Goal: Communication & Community: Answer question/provide support

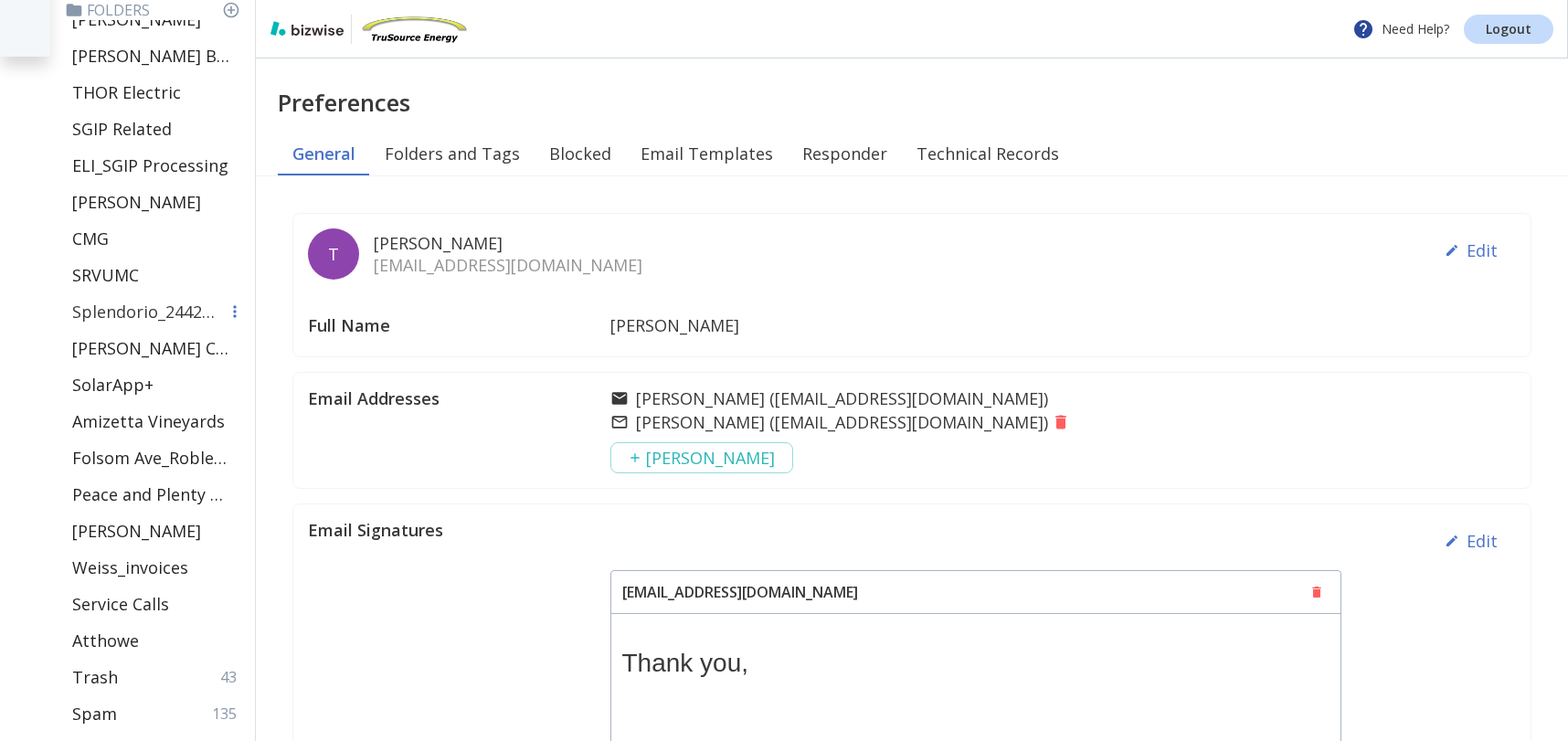
scroll to position [683, 0]
click at [150, 206] on p "[PERSON_NAME]" at bounding box center [137, 203] width 129 height 22
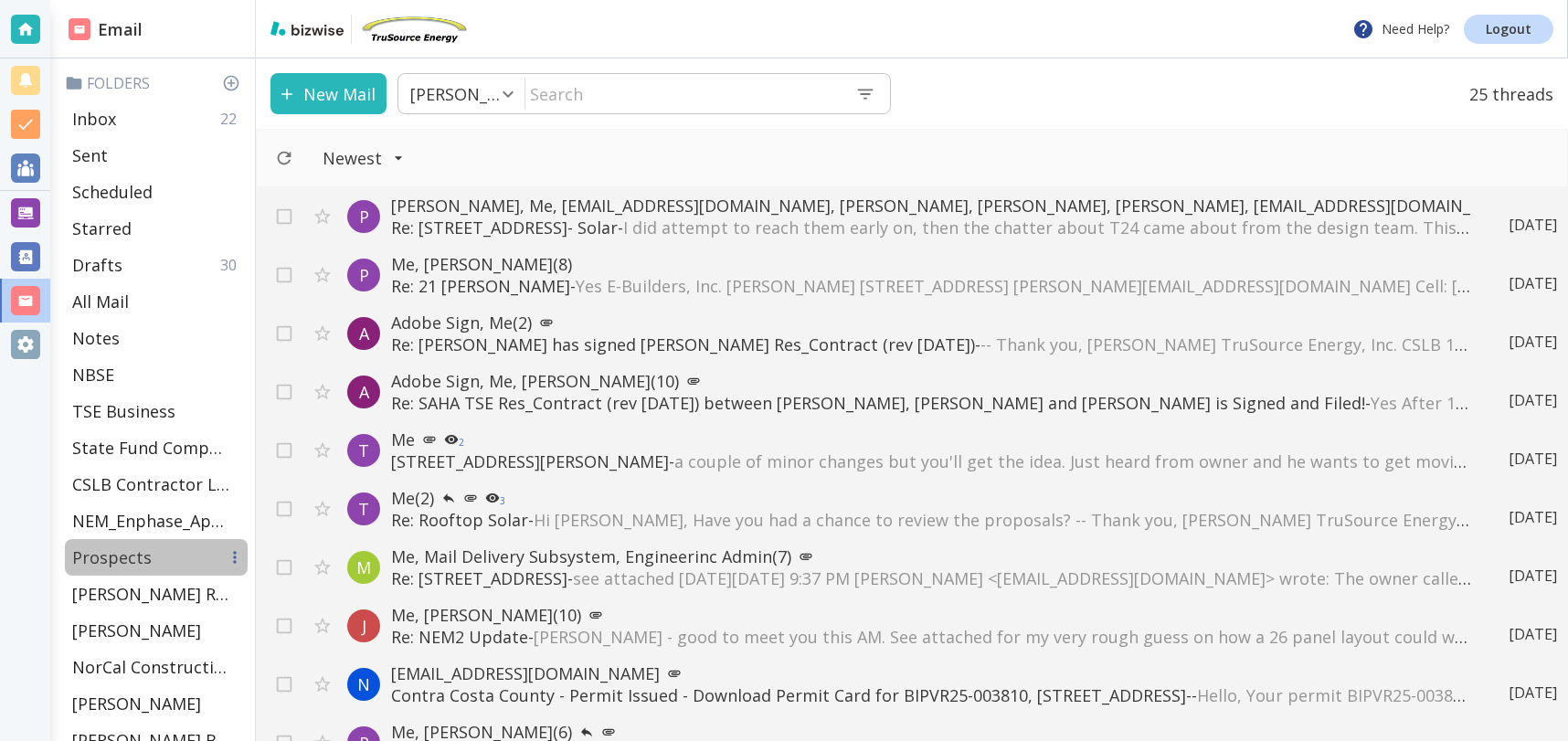
click at [95, 557] on p "Prospects" at bounding box center [112, 557] width 79 height 22
type input "13"
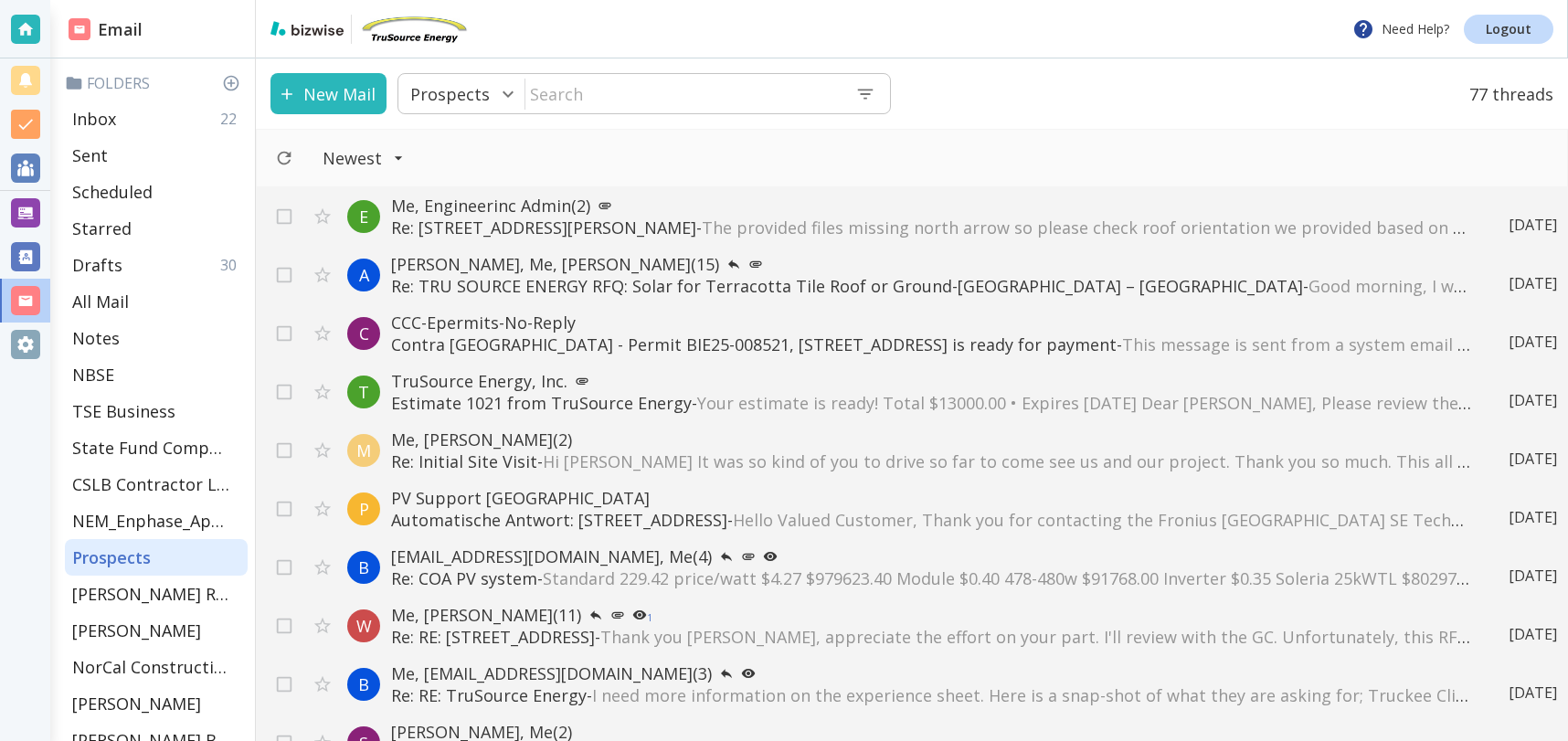
click at [968, 225] on span "The provided files missing north arrow so please check roof orientation we prov…" at bounding box center [1466, 227] width 1529 height 22
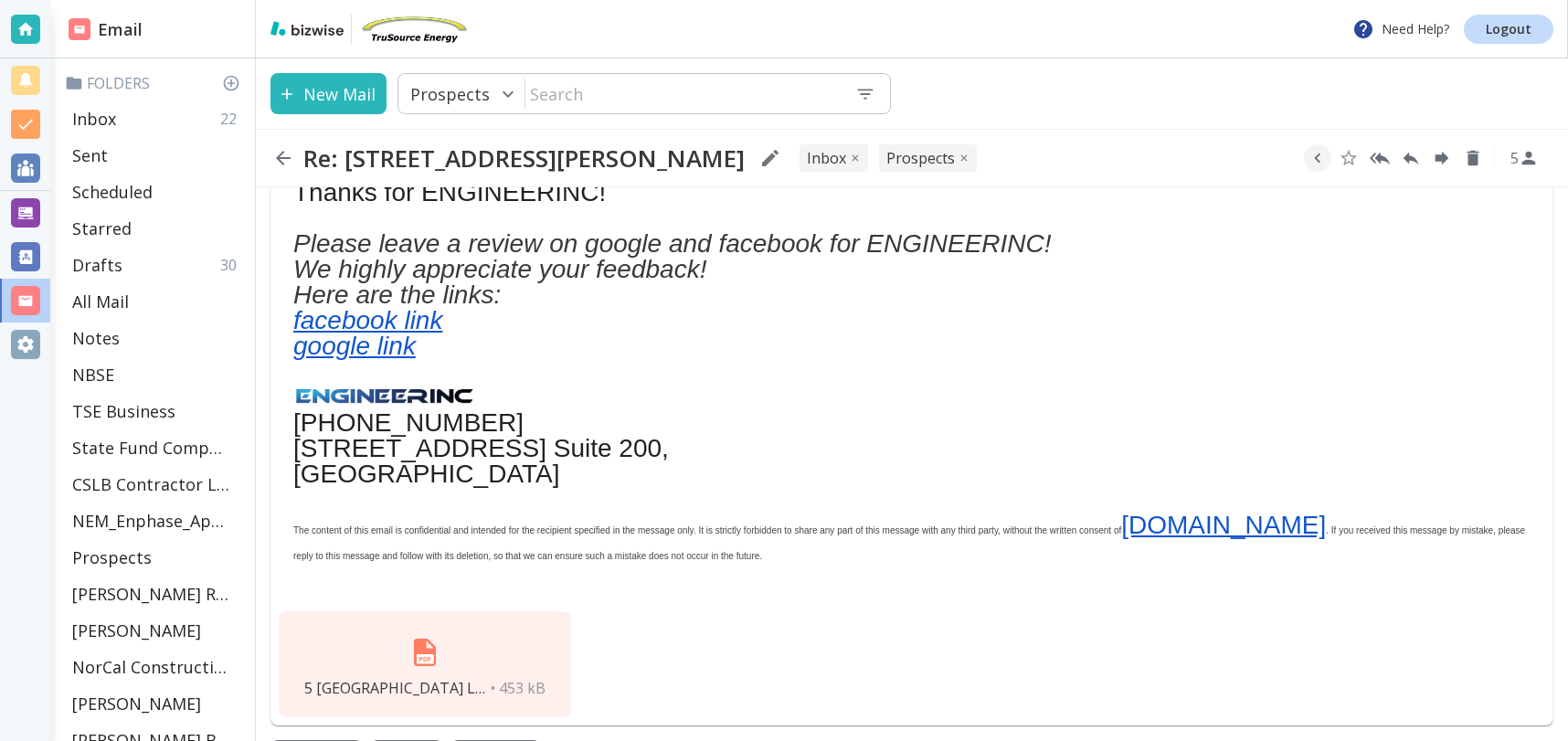
scroll to position [474, 0]
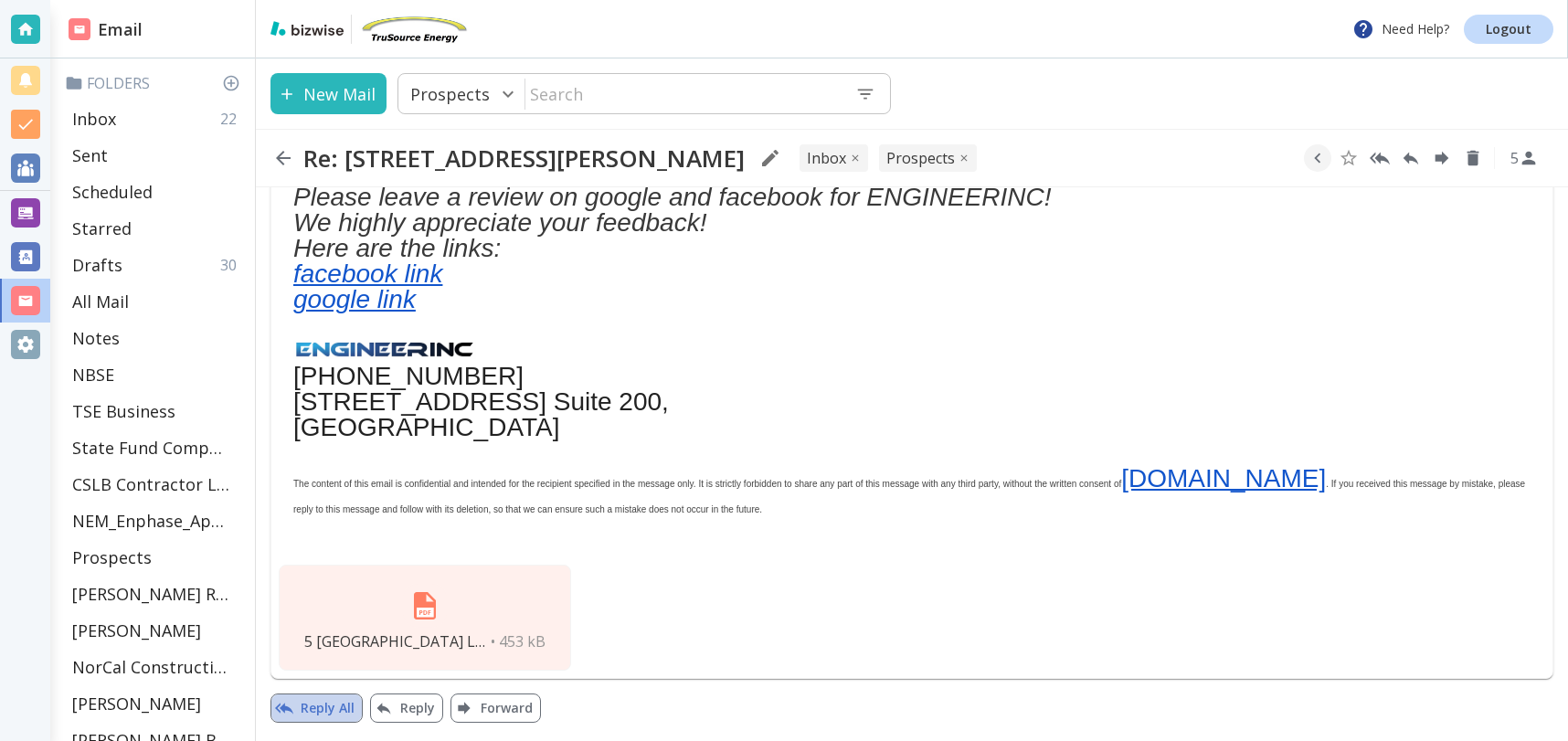
click at [323, 707] on button "Reply All" at bounding box center [316, 708] width 93 height 29
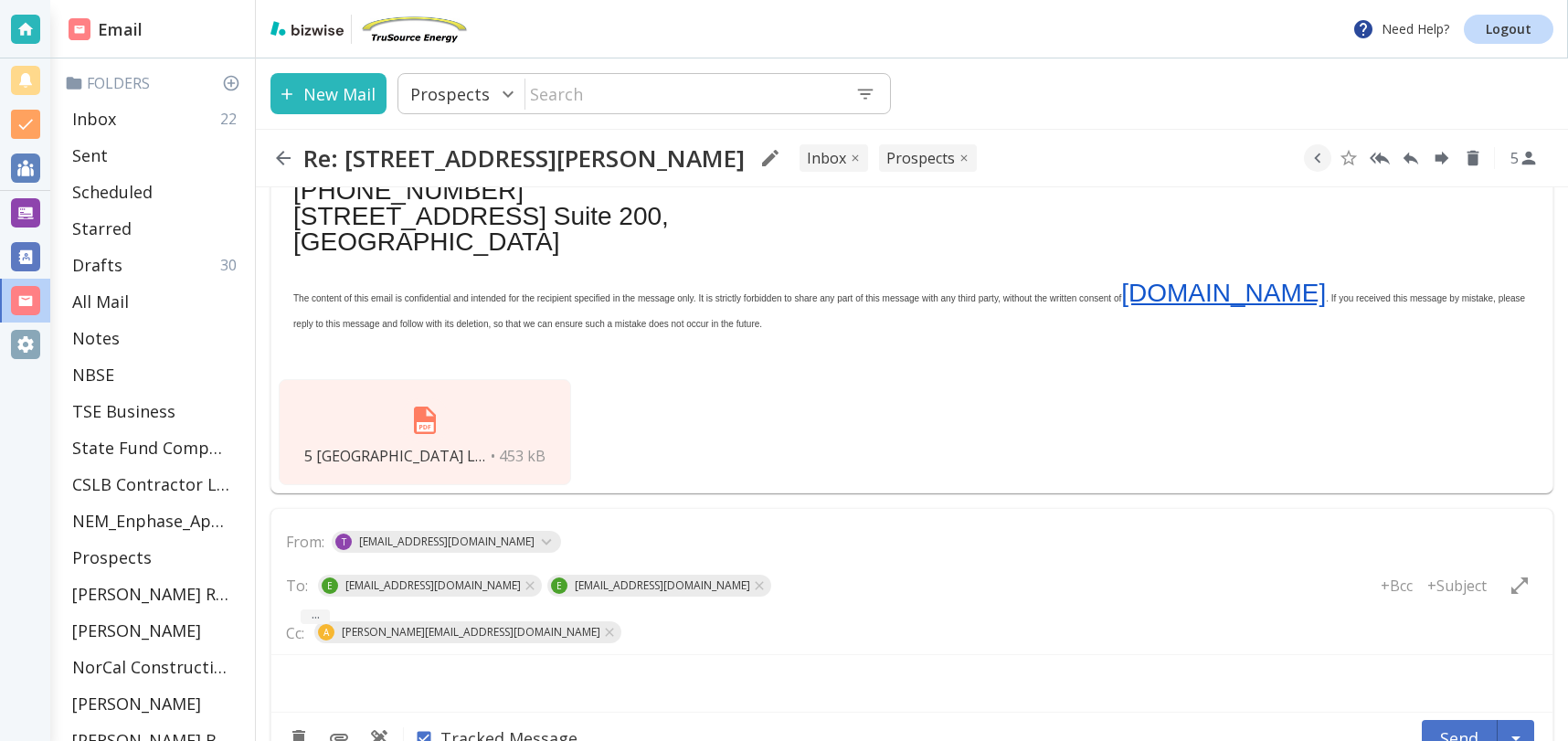
scroll to position [700, 0]
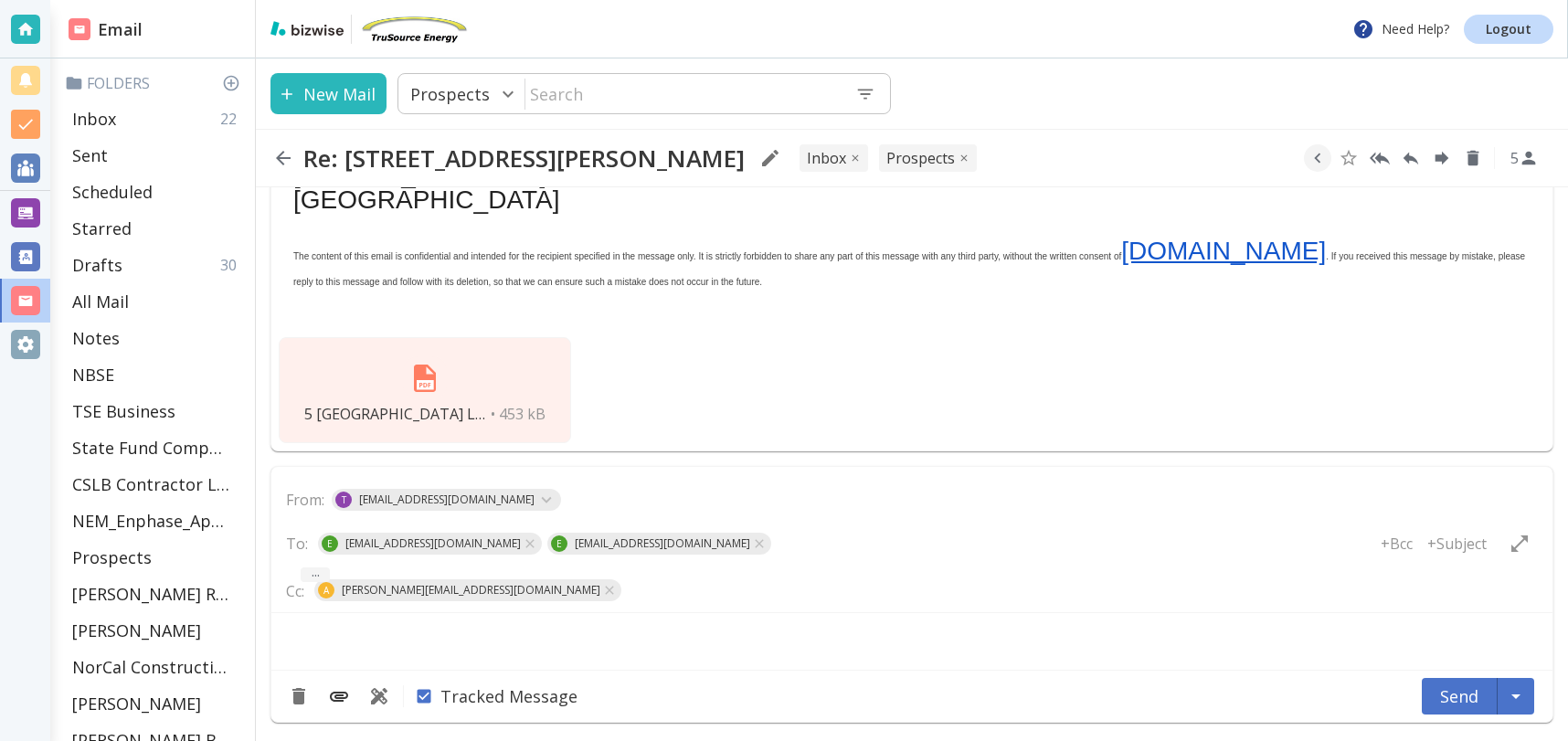
type textarea "<div class="bizwise_content"></div><div class="gmail_signature"><br>--<br><p>Th…"
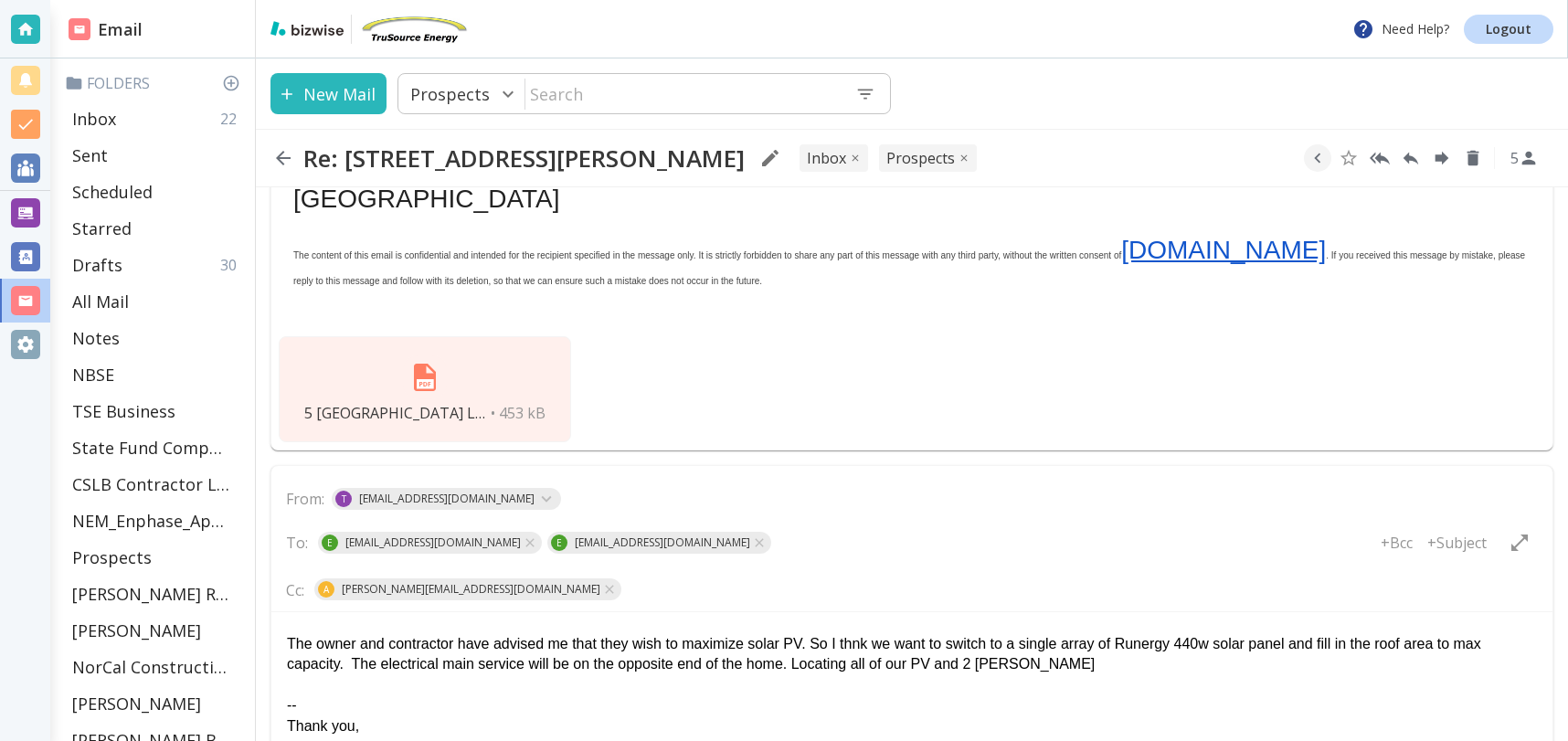
click at [1050, 660] on div "The owner and contractor have advised me that they wish to maximize solar PV. S…" at bounding box center [911, 654] width 1250 height 41
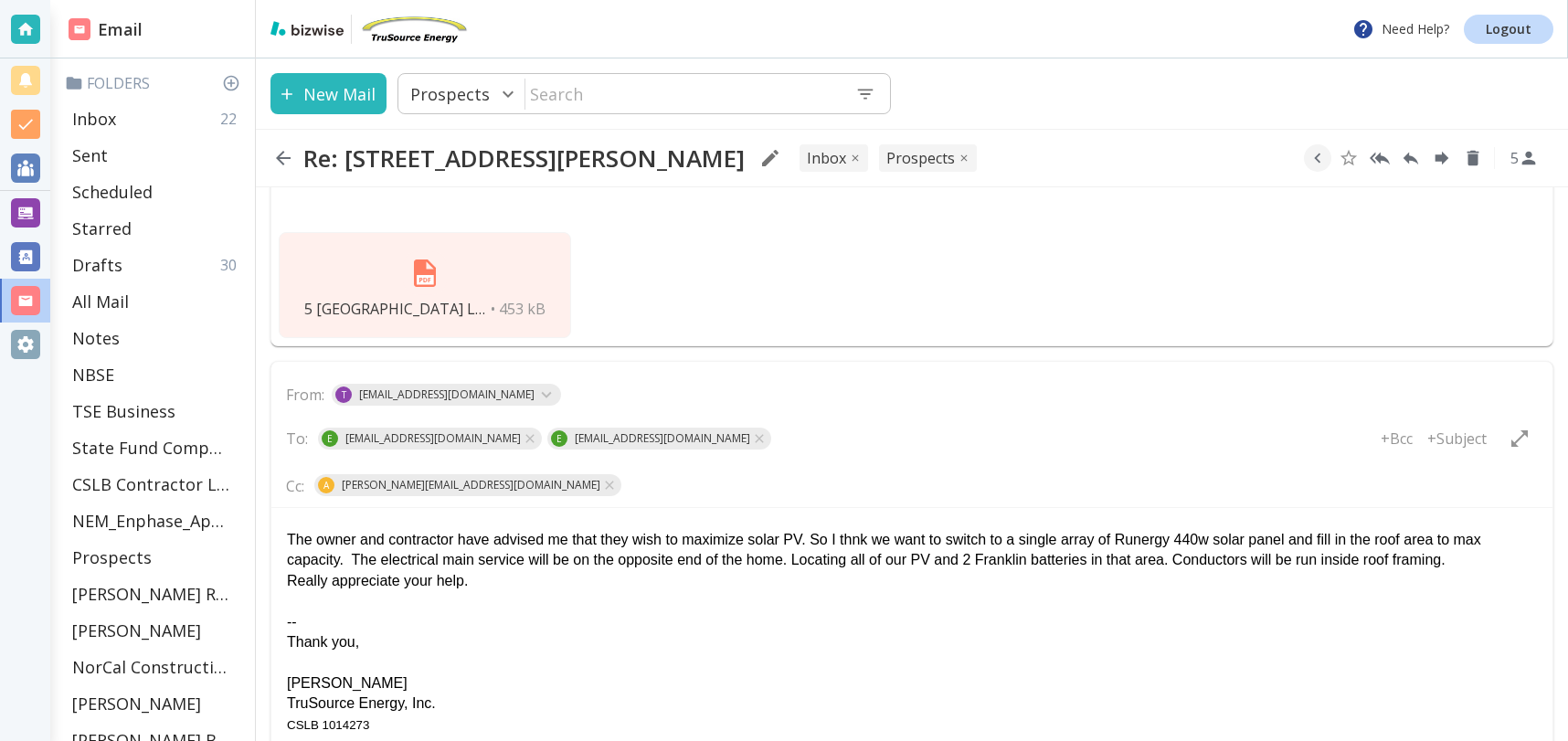
scroll to position [806, 0]
click at [1452, 439] on p "+Subject" at bounding box center [1457, 437] width 60 height 20
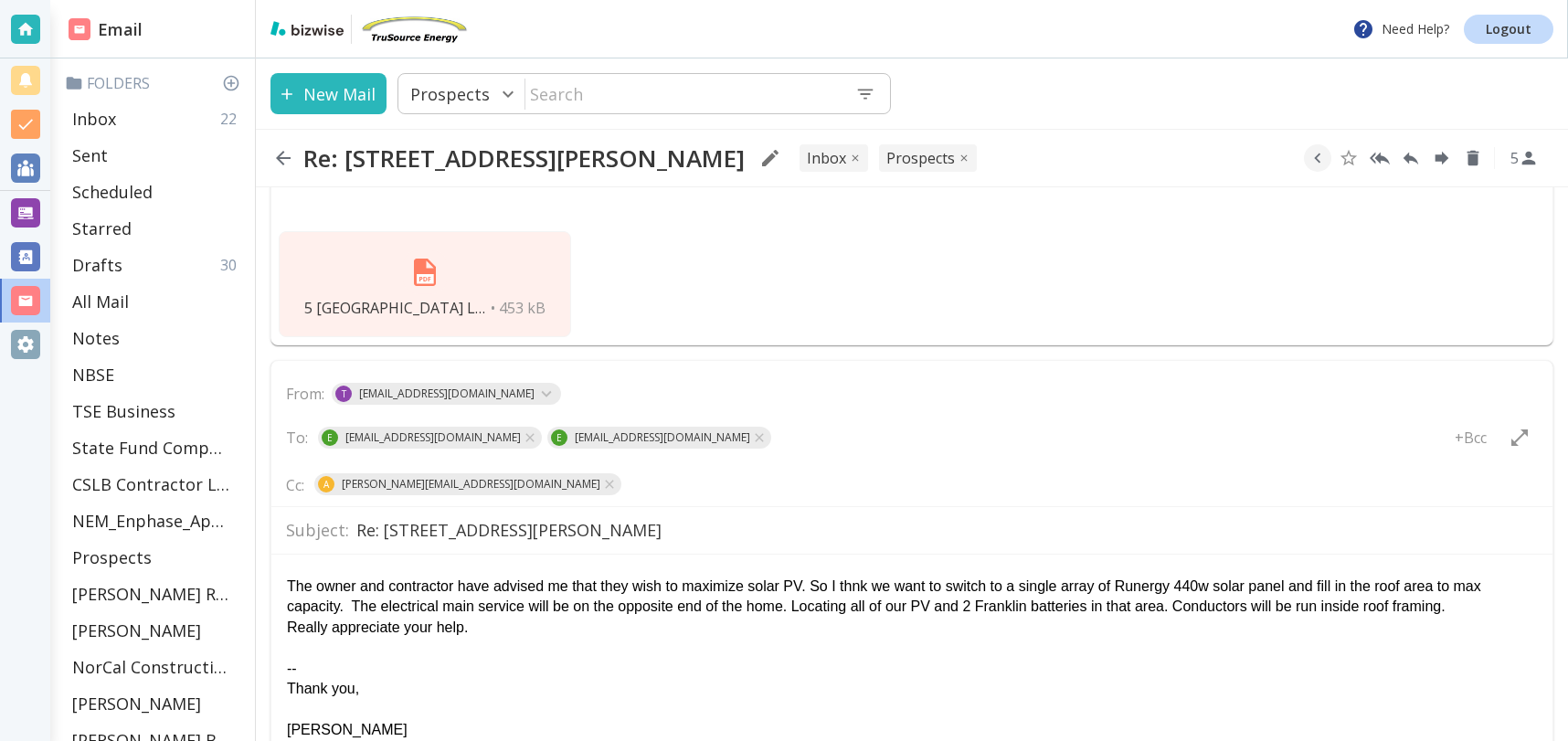
click at [664, 535] on input "Re: [STREET_ADDRESS][PERSON_NAME]" at bounding box center [947, 530] width 1181 height 32
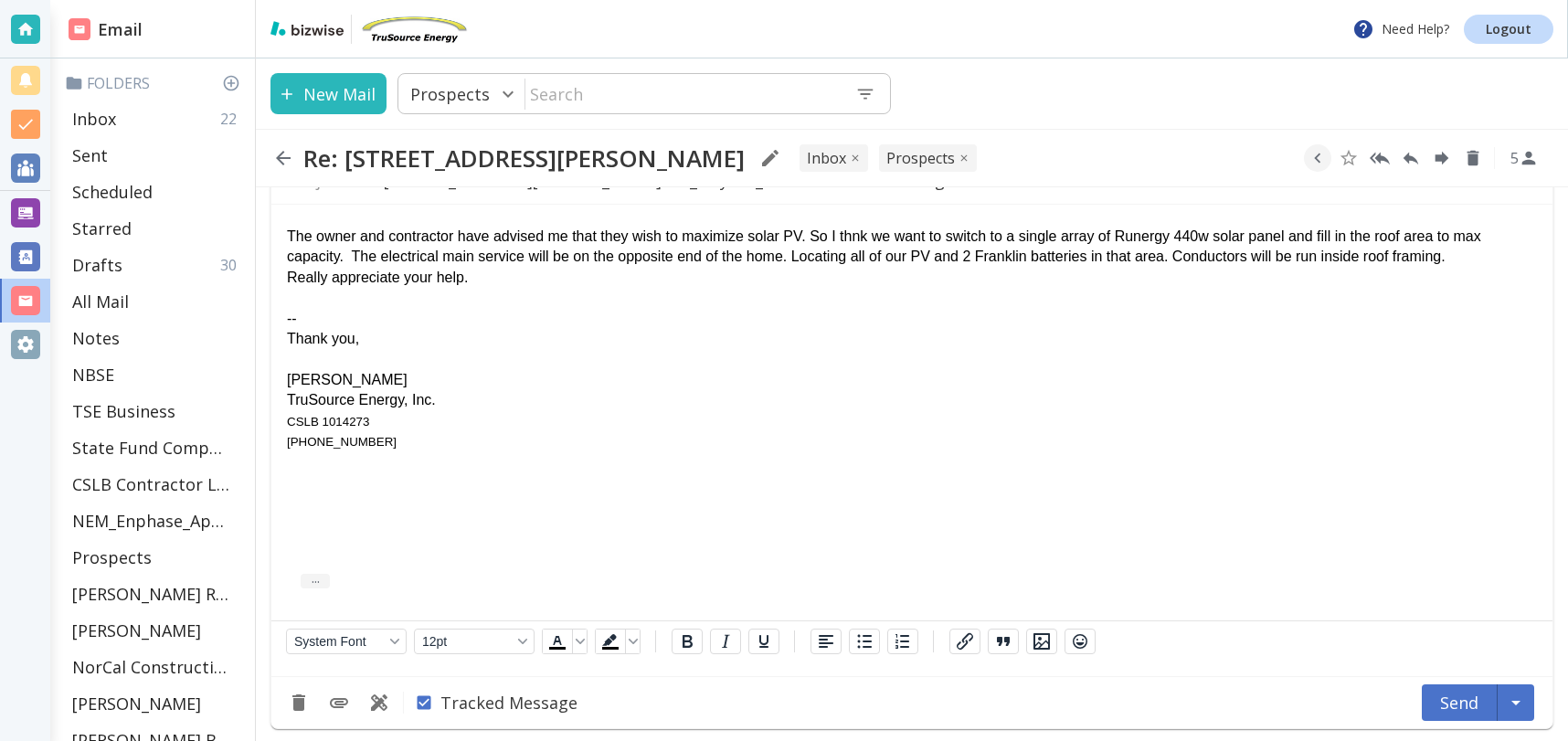
scroll to position [1164, 0]
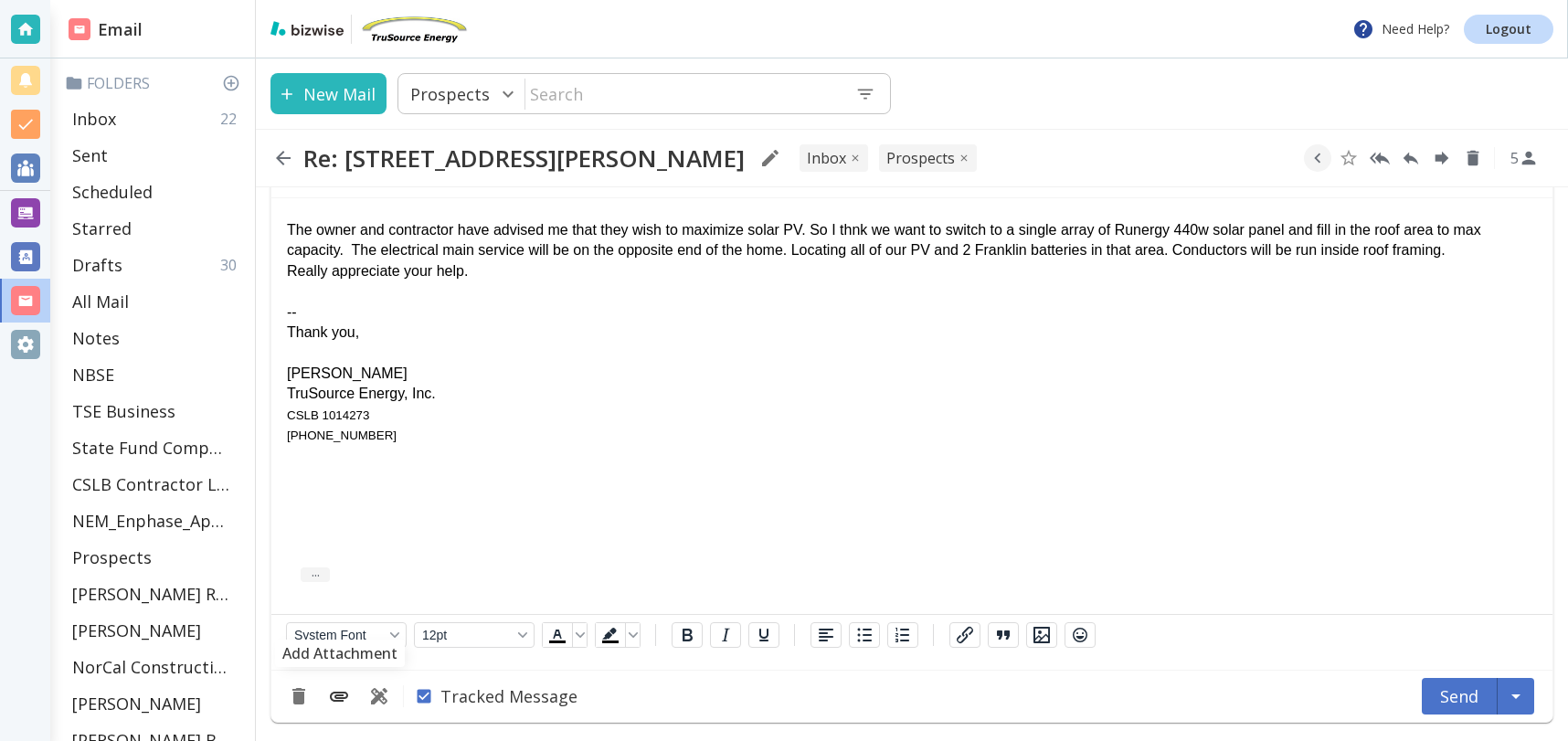
type input "Re: [STREET_ADDRESS][PERSON_NAME] Ca _ Layout_Increase PV and Storage"
click at [336, 700] on icon "Add Attachment" at bounding box center [339, 697] width 18 height 10
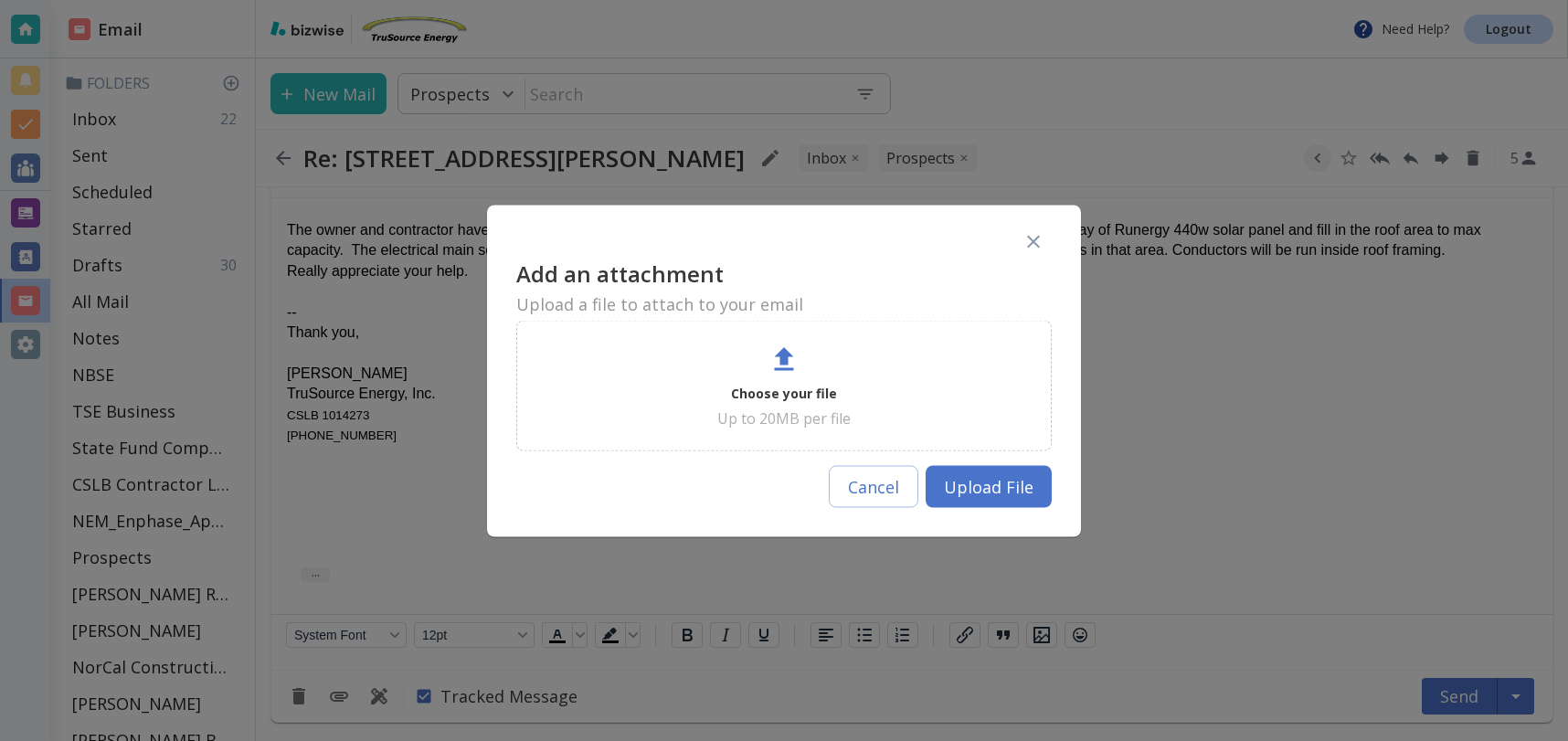
click at [828, 376] on div "Choose your file Up to 20MB per file" at bounding box center [784, 385] width 490 height 85
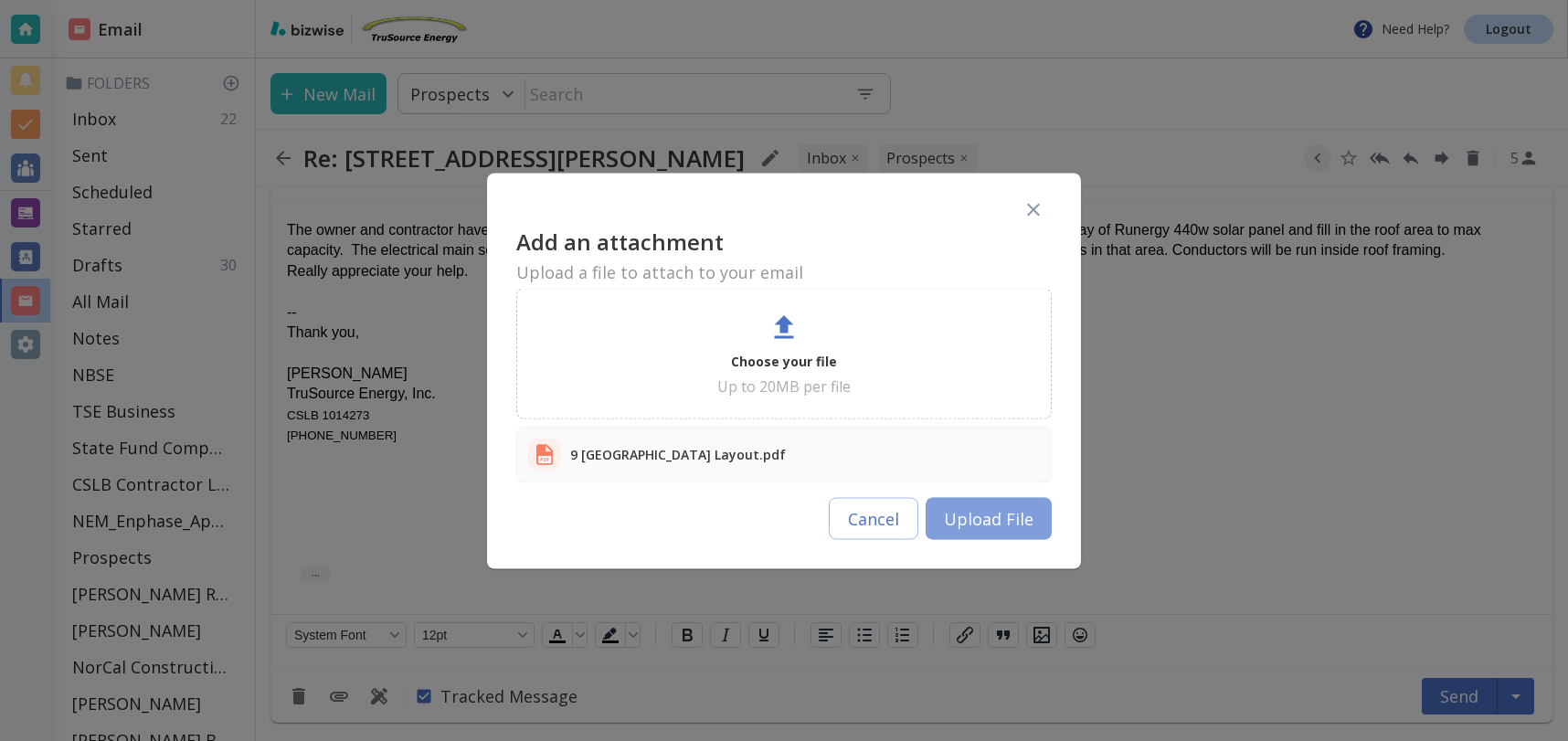
click at [987, 520] on button "Upload File" at bounding box center [988, 518] width 126 height 42
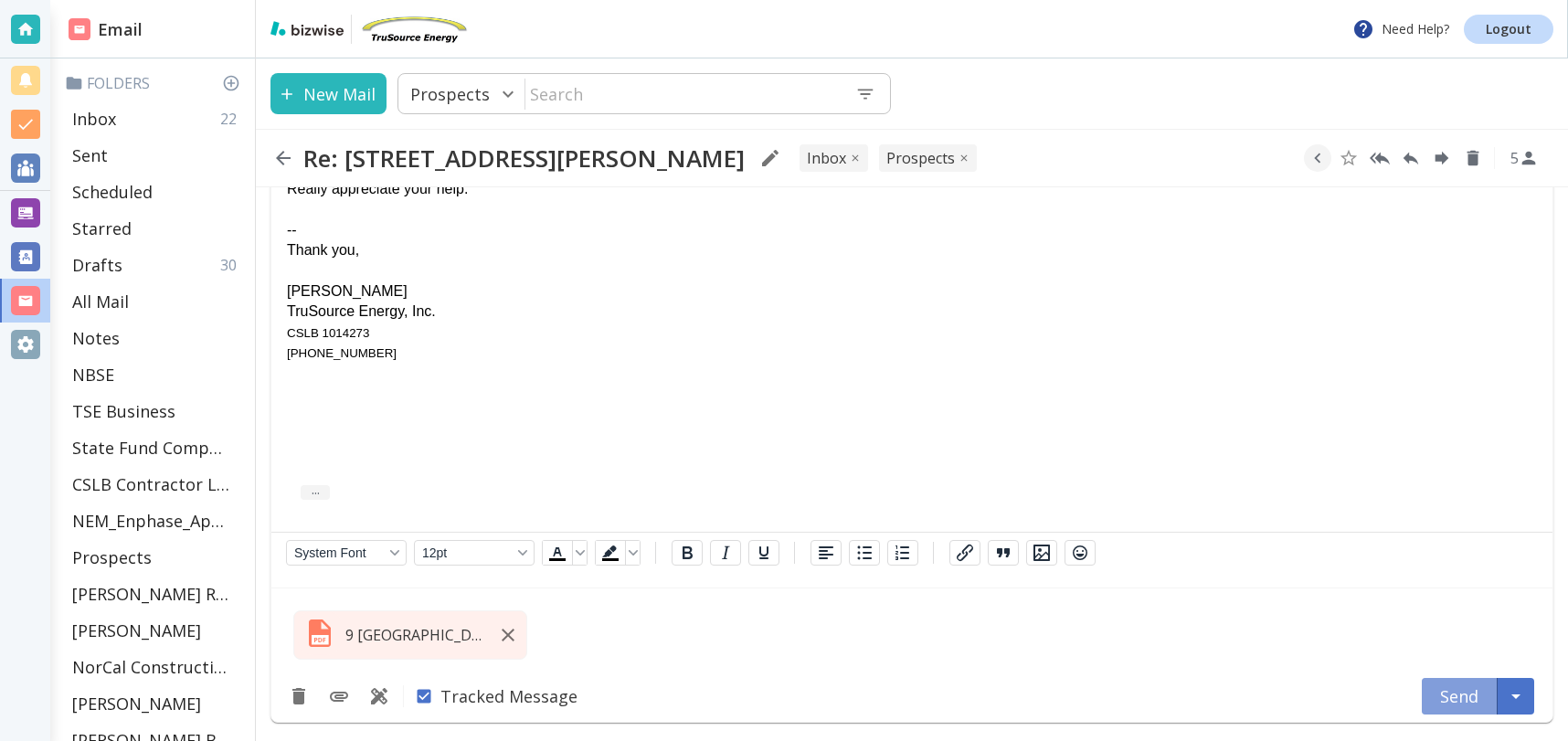
click at [1454, 691] on button "Send" at bounding box center [1460, 697] width 76 height 37
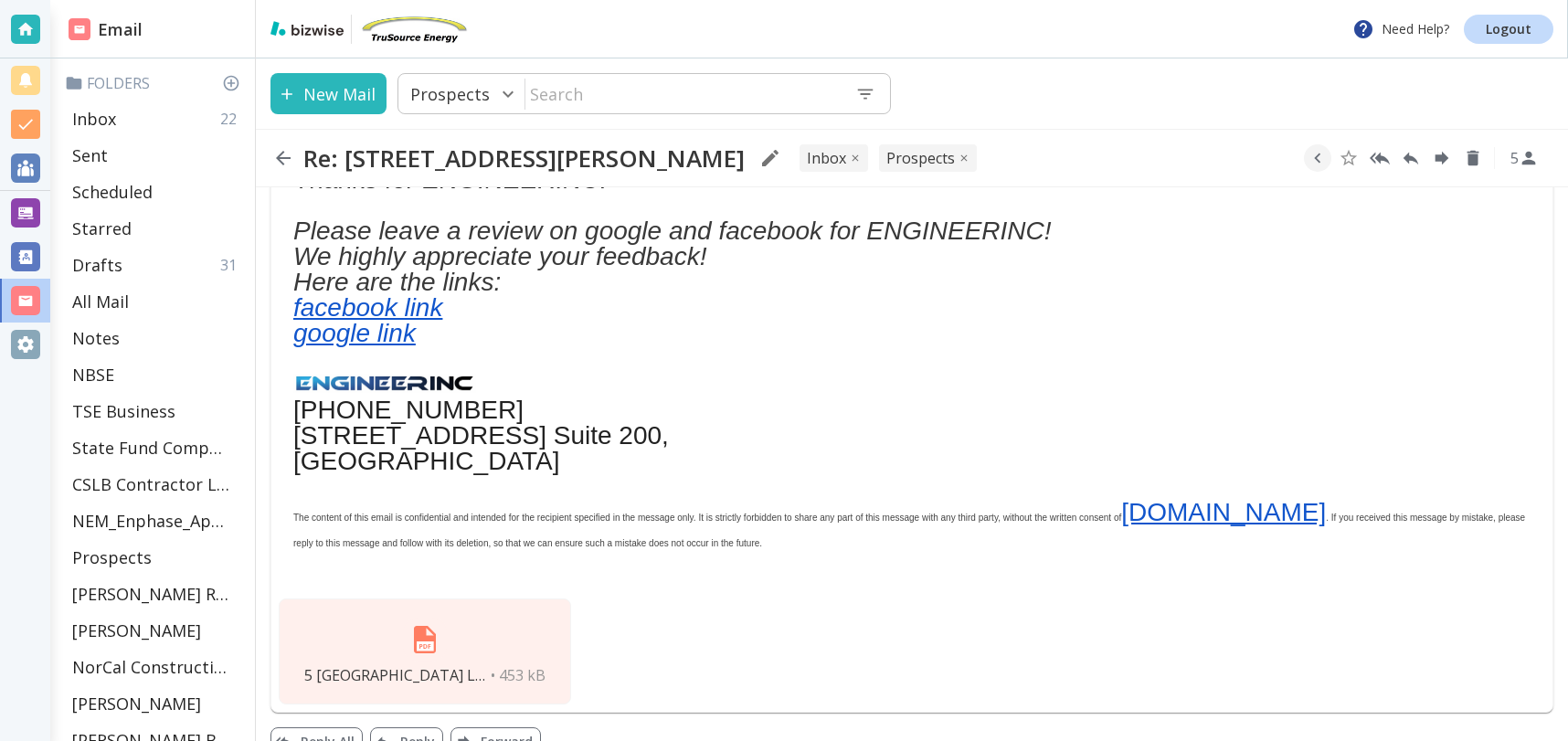
scroll to position [474, 0]
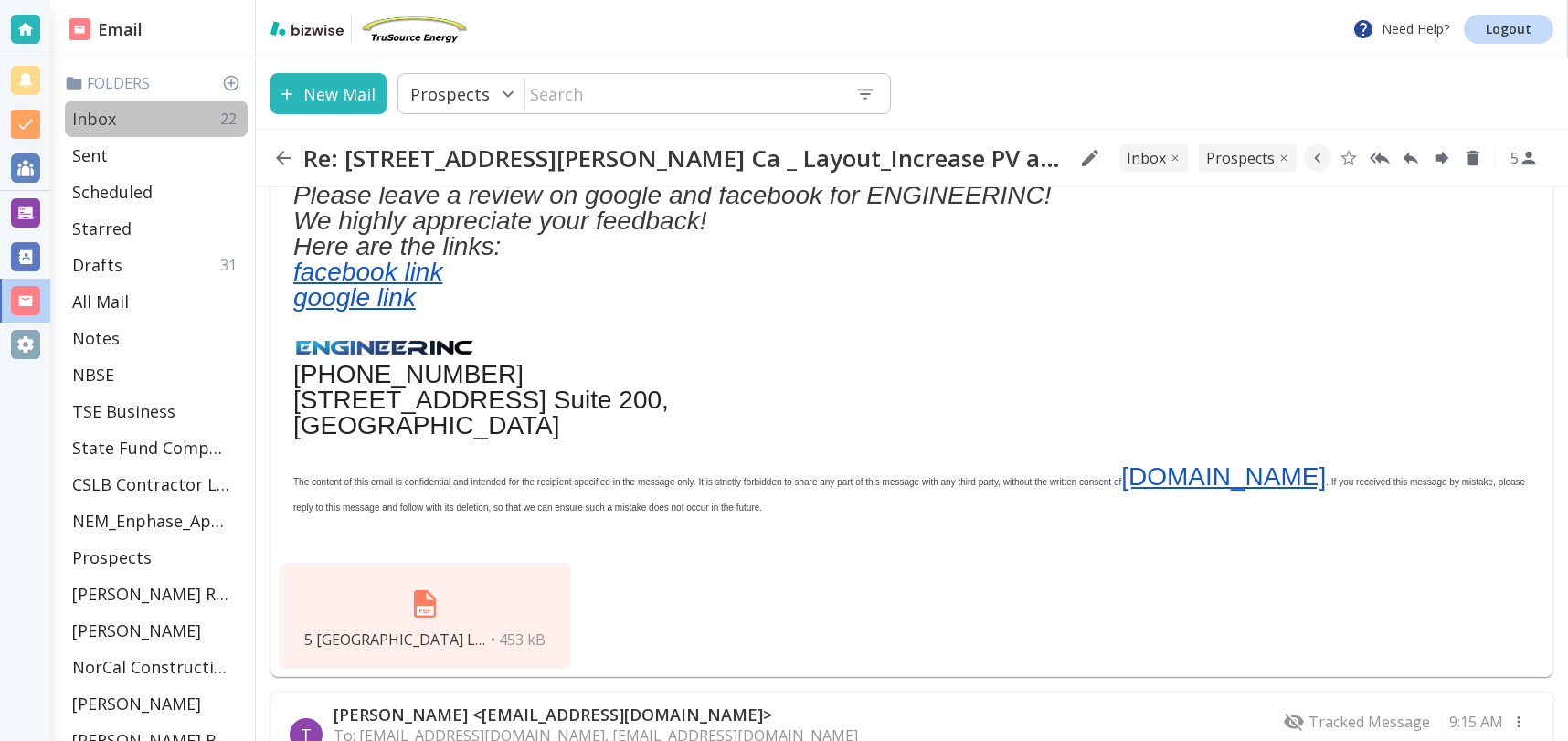
click at [96, 117] on p "Inbox" at bounding box center [94, 119] width 43 height 22
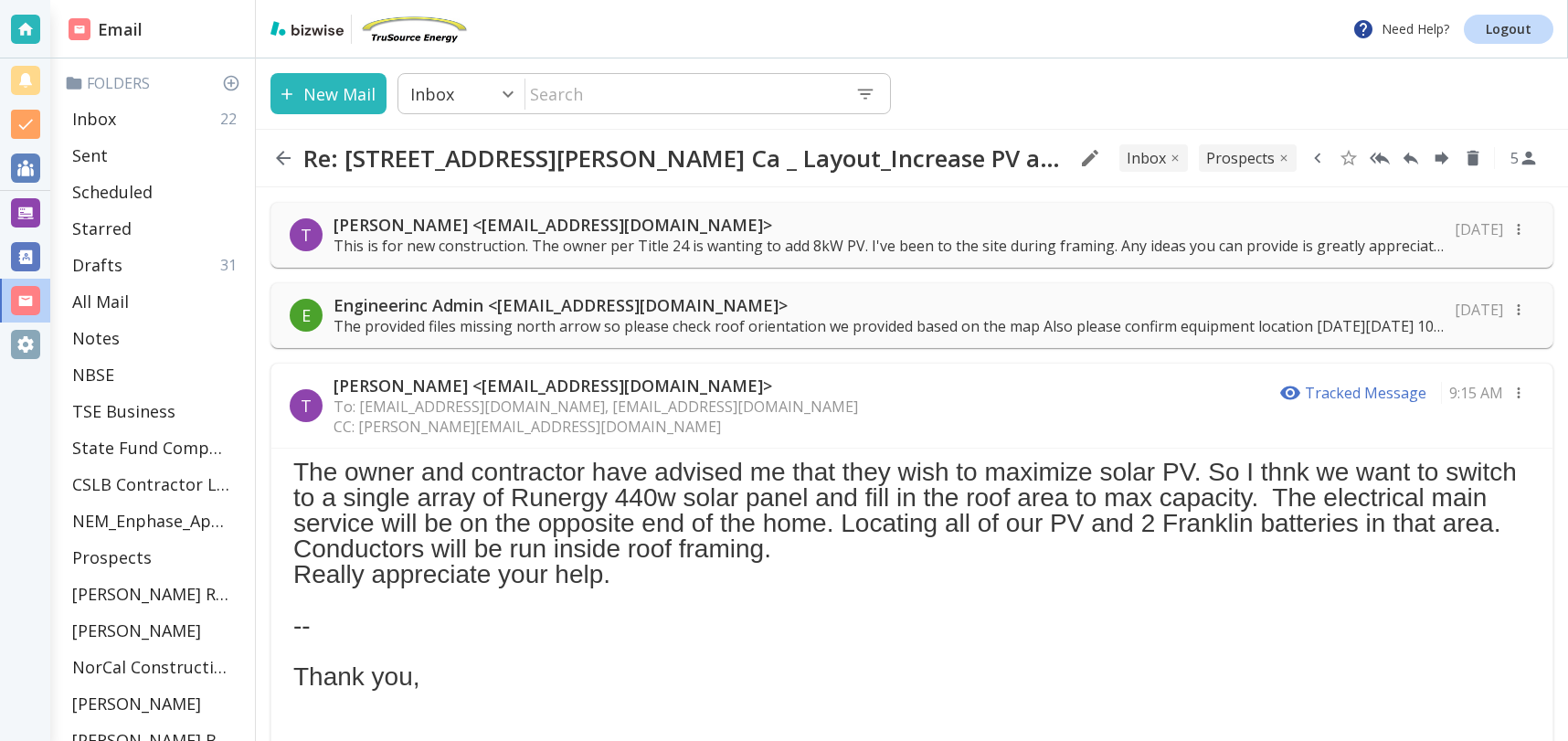
click at [1318, 156] on icon "button" at bounding box center [1317, 157] width 20 height 20
click at [1309, 156] on icon "Move to Folder" at bounding box center [1309, 158] width 16 height 14
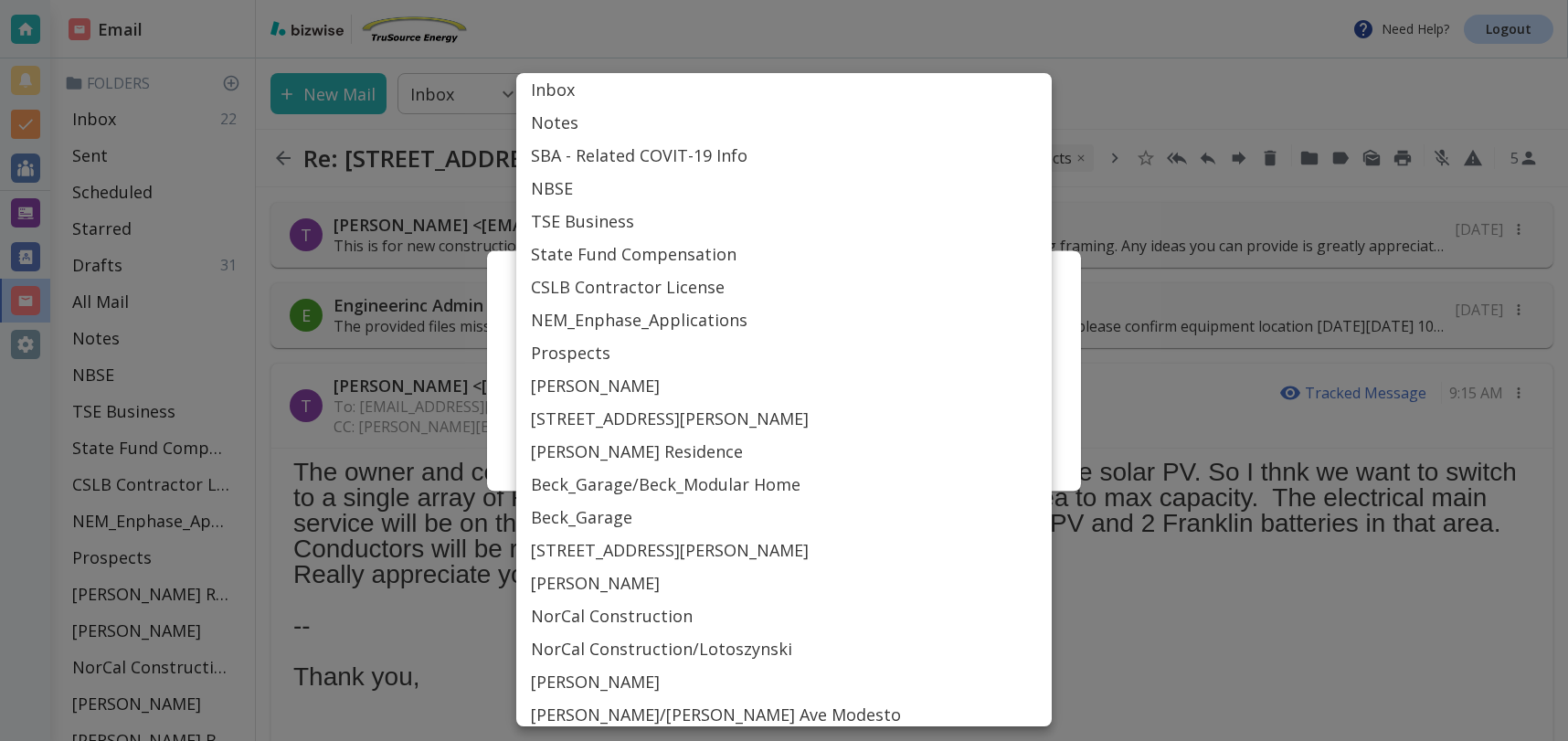
click at [841, 0] on body "Need Help? Logout Email Folders Inbox 22 Sent Scheduled Starred Drafts 31 All M…" at bounding box center [784, 0] width 1568 height 0
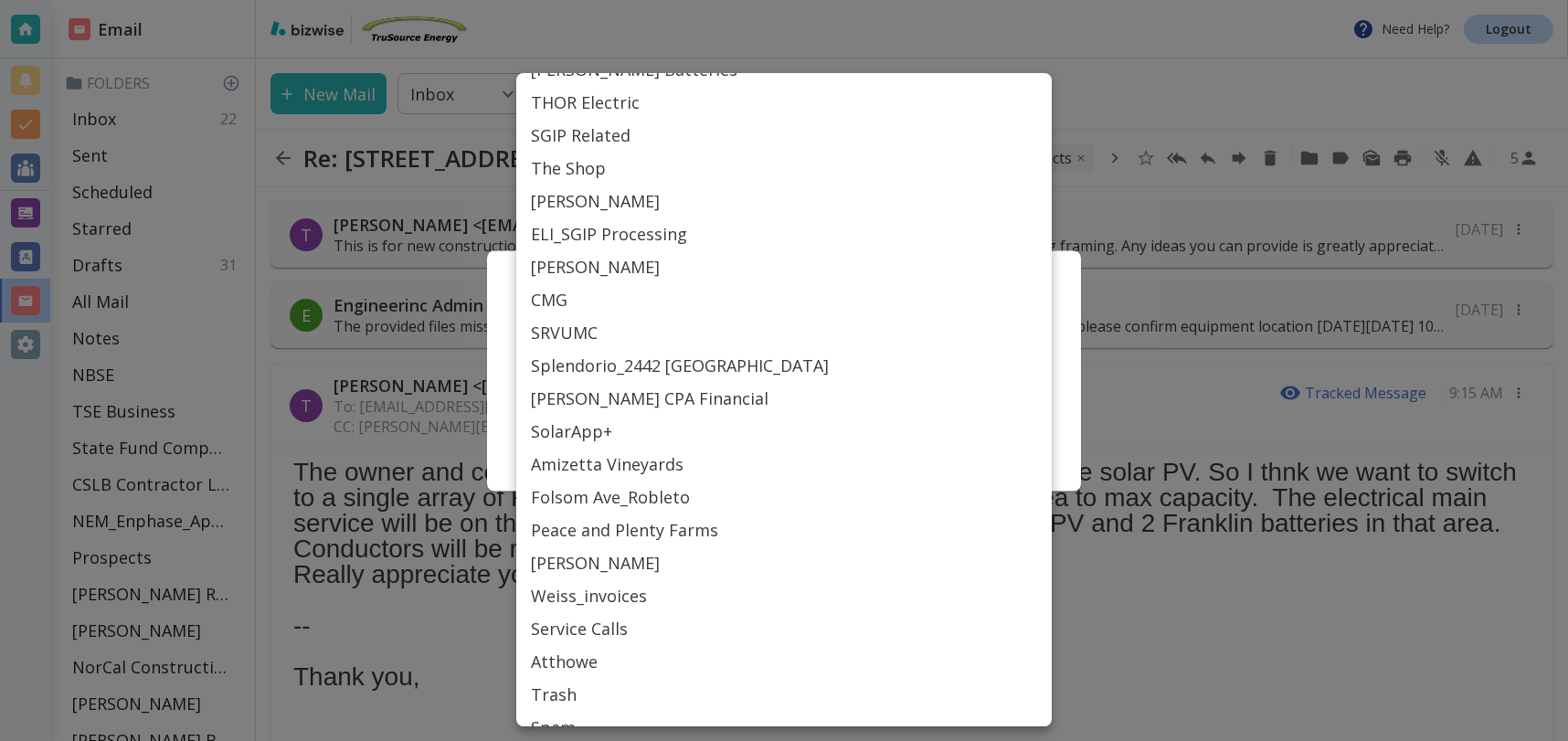
scroll to position [827, 0]
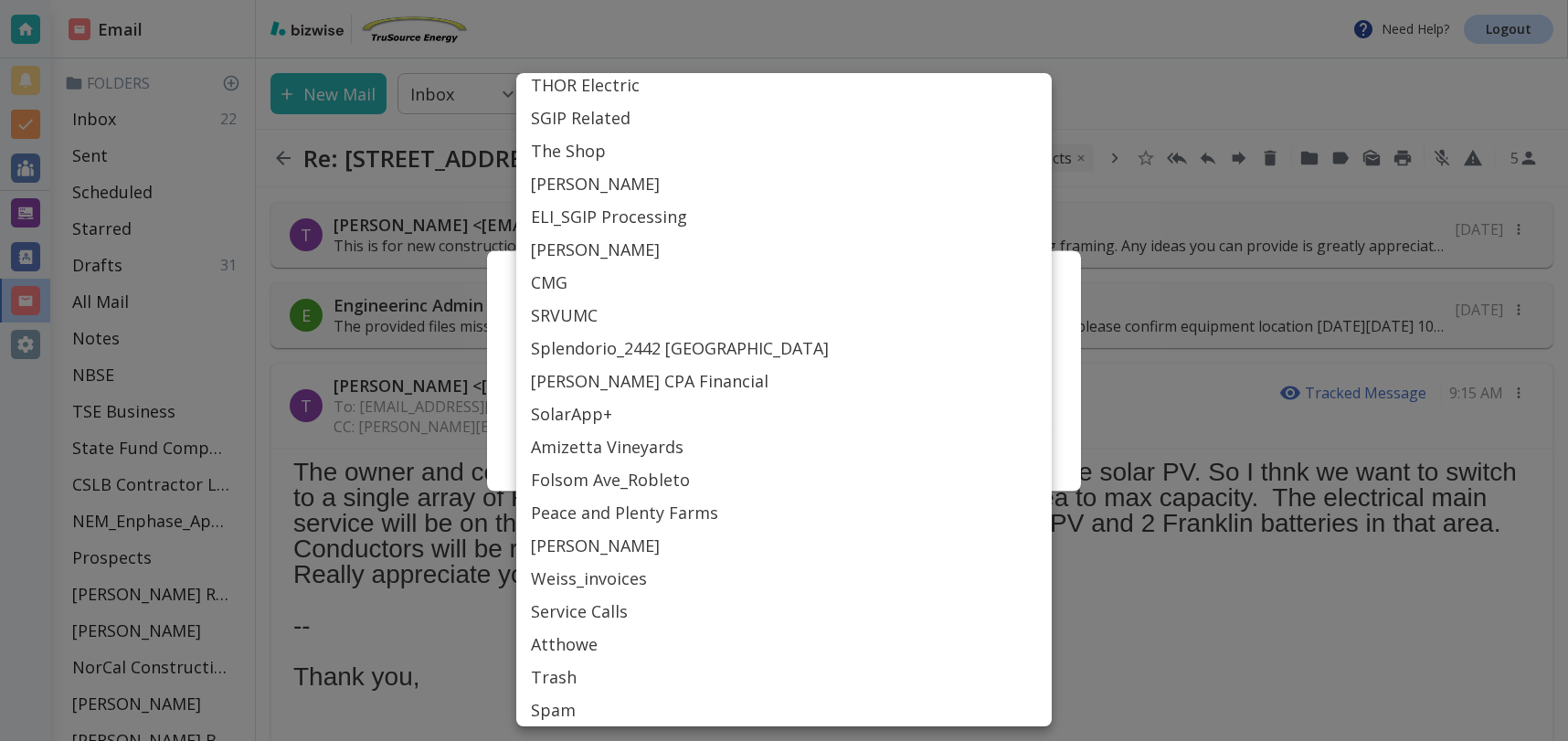
click at [664, 254] on li "[PERSON_NAME]" at bounding box center [784, 249] width 536 height 33
type input "Label_75"
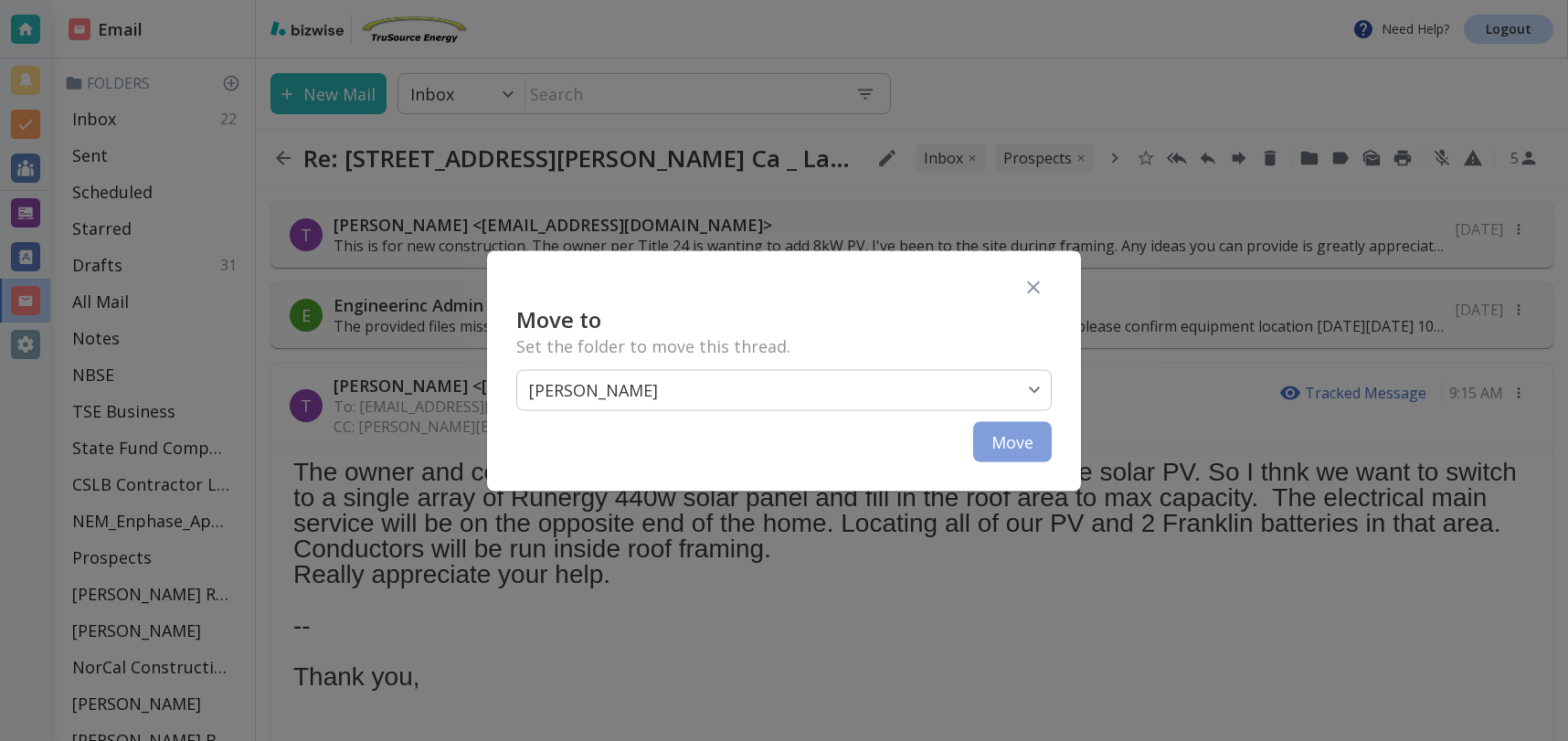
click at [1030, 432] on button "Move" at bounding box center [1012, 442] width 78 height 41
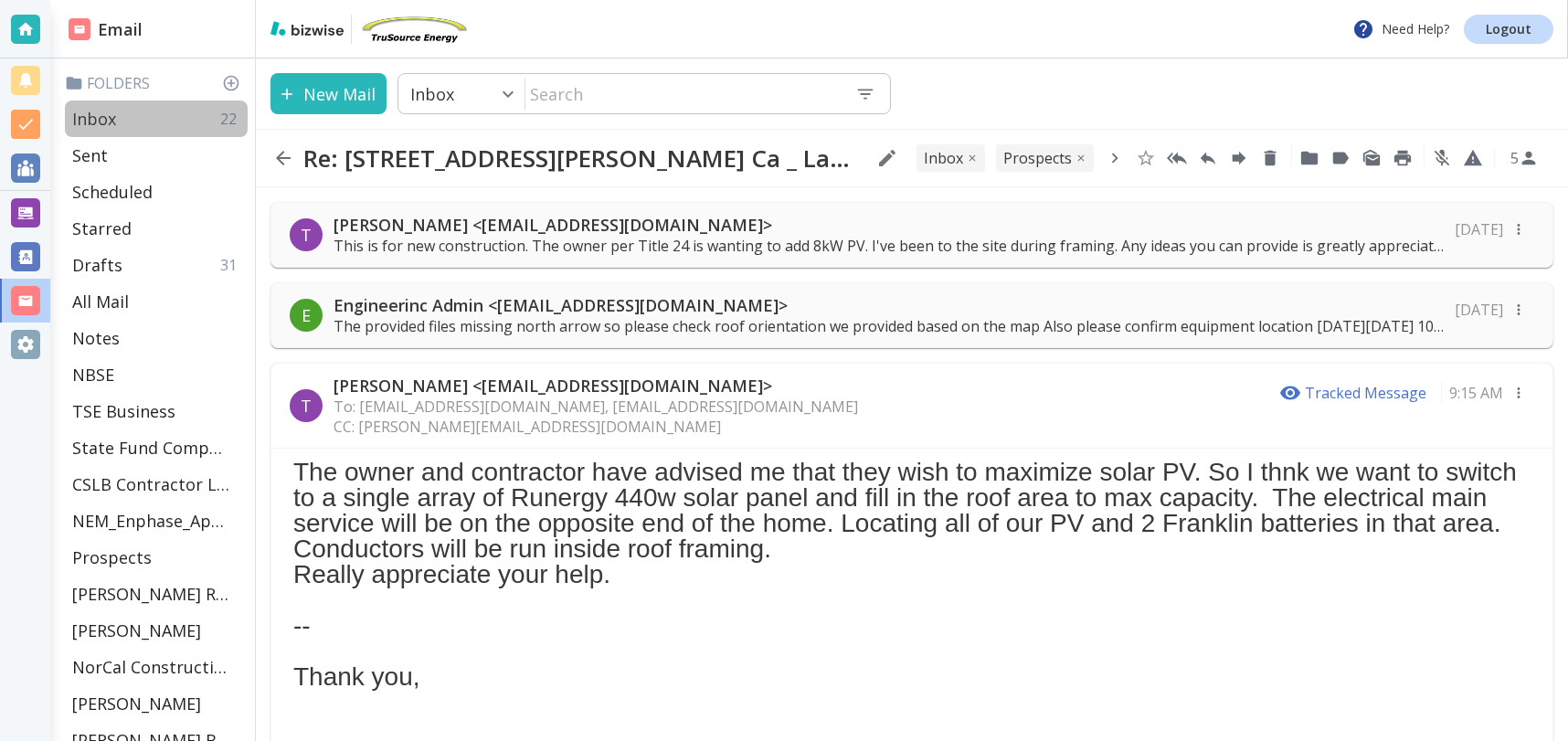
click at [167, 112] on div "Inbox 22" at bounding box center [155, 119] width 182 height 37
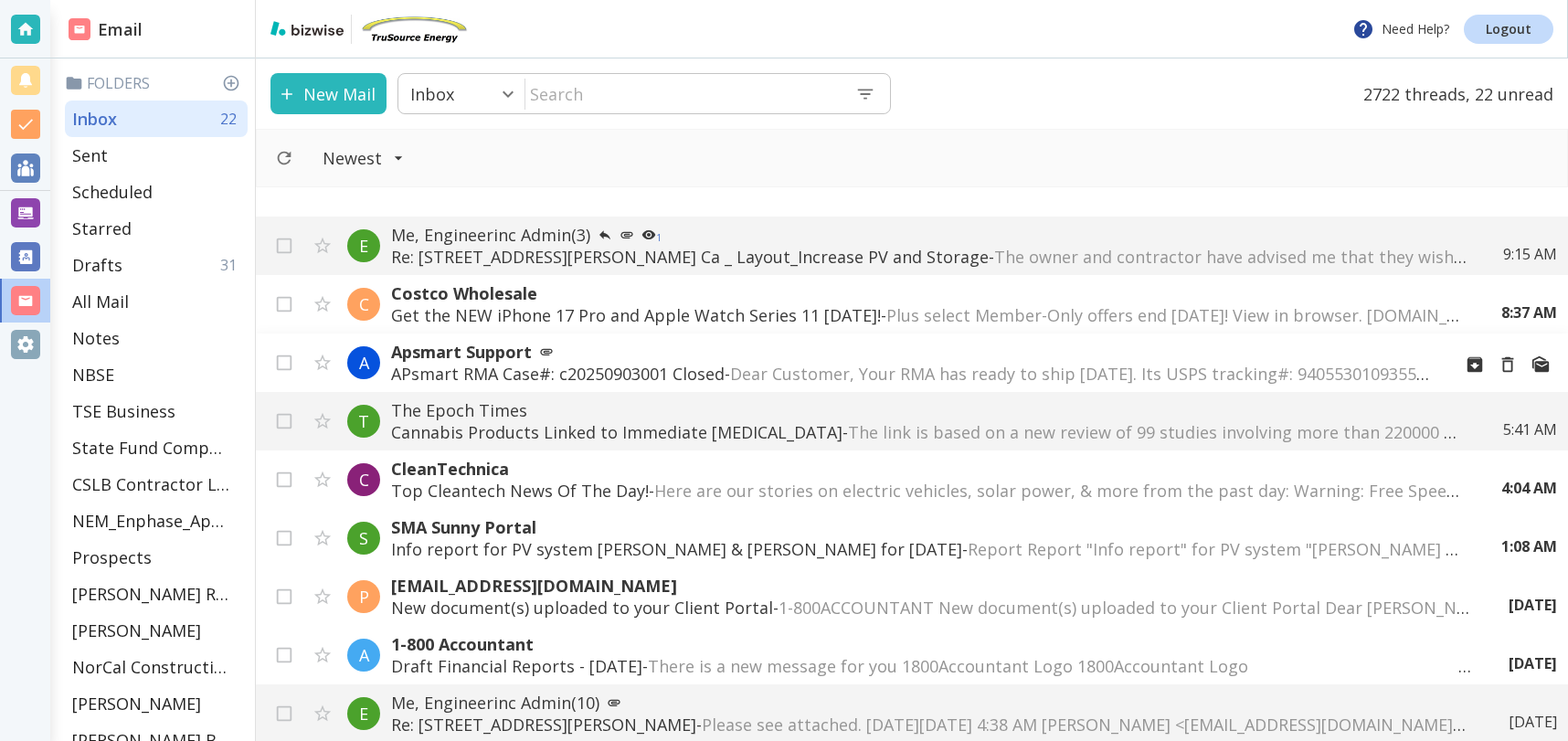
click at [907, 363] on span "Dear Customer, Your RMA has ready to ship [DATE]. Its USPS tracking#: 940553010…" at bounding box center [1534, 373] width 1608 height 22
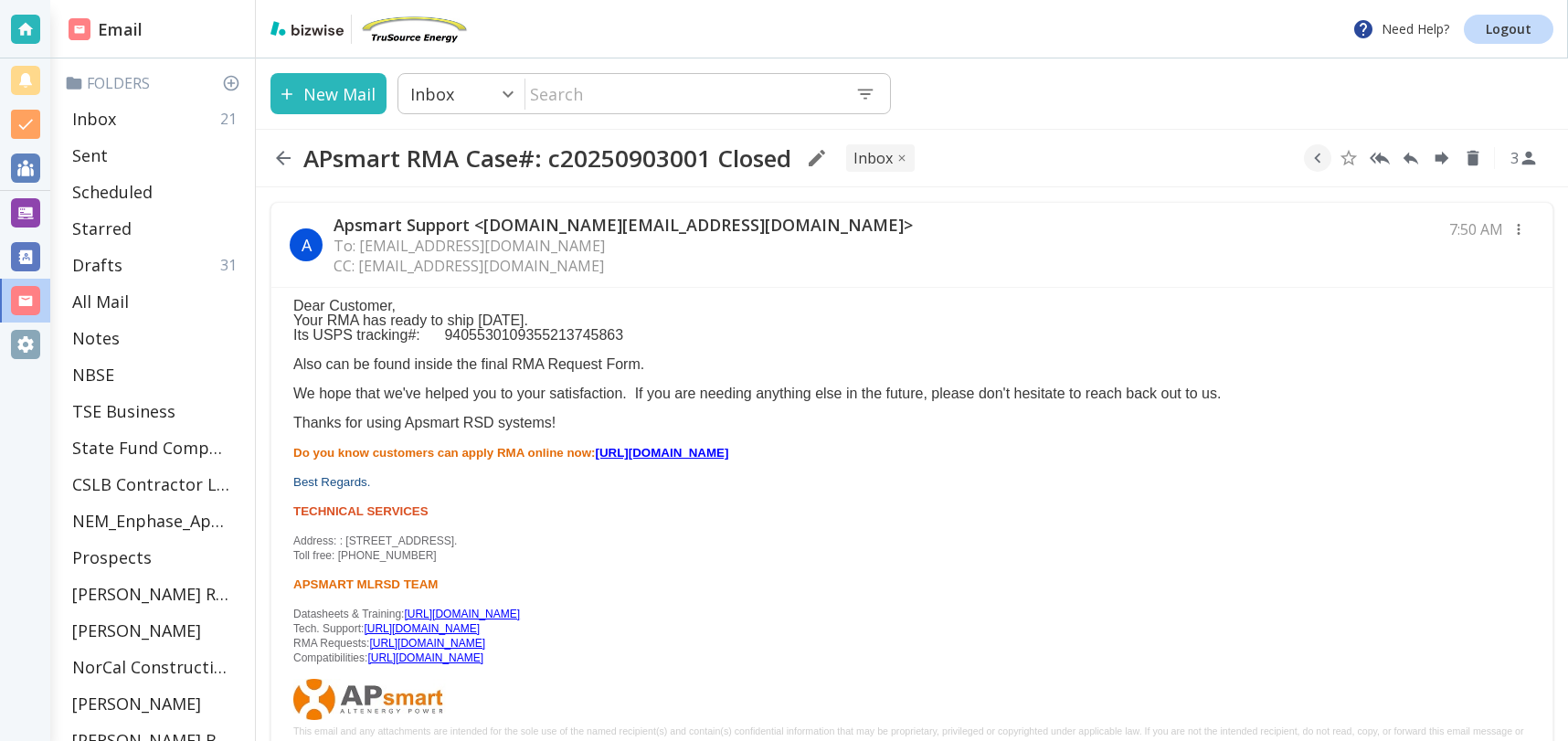
drag, startPoint x: 291, startPoint y: 304, endPoint x: 656, endPoint y: 424, distance: 384.2
click at [323, 83] on button "New Mail" at bounding box center [328, 94] width 116 height 41
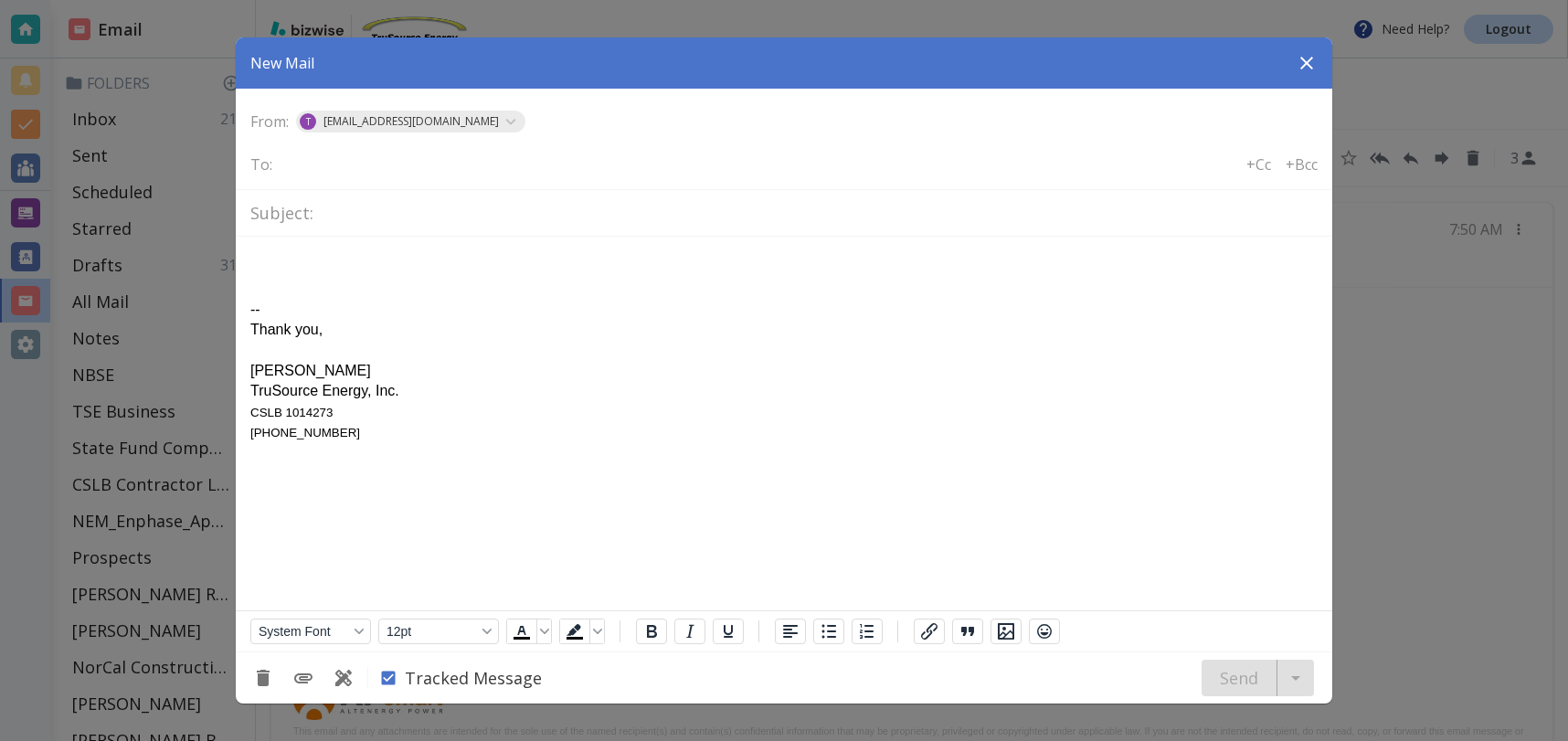
click at [427, 215] on input "text" at bounding box center [818, 213] width 997 height 32
type input "APSmart Transmitter"
click at [364, 264] on div "Rich Text Area. Press ALT-0 for help." at bounding box center [784, 268] width 1067 height 20
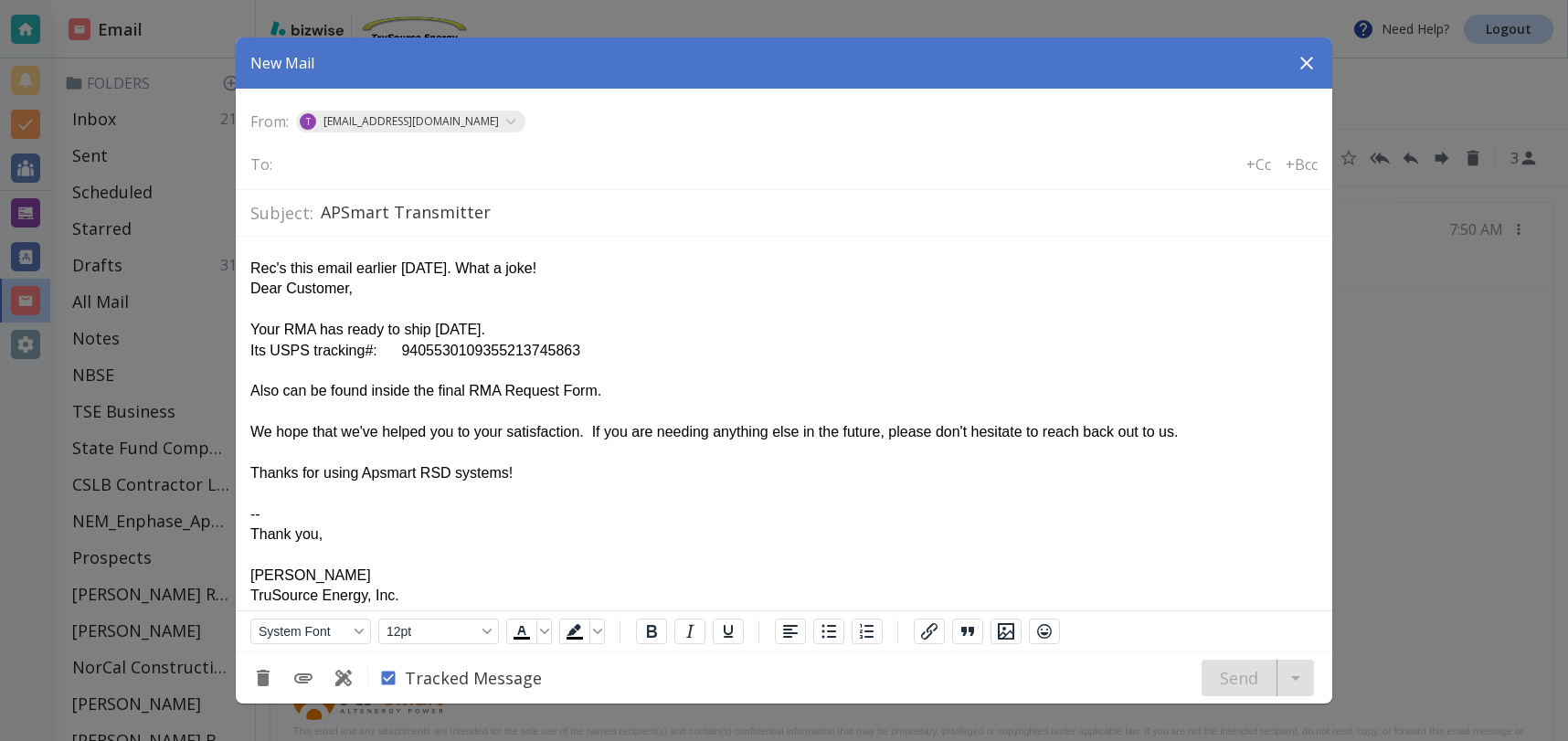
click at [312, 159] on input "text" at bounding box center [353, 163] width 147 height 26
type input "[EMAIL_ADDRESS][DOMAIN_NAME]"
click at [526, 162] on input "text" at bounding box center [582, 163] width 147 height 26
click at [522, 169] on input "text" at bounding box center [582, 163] width 147 height 26
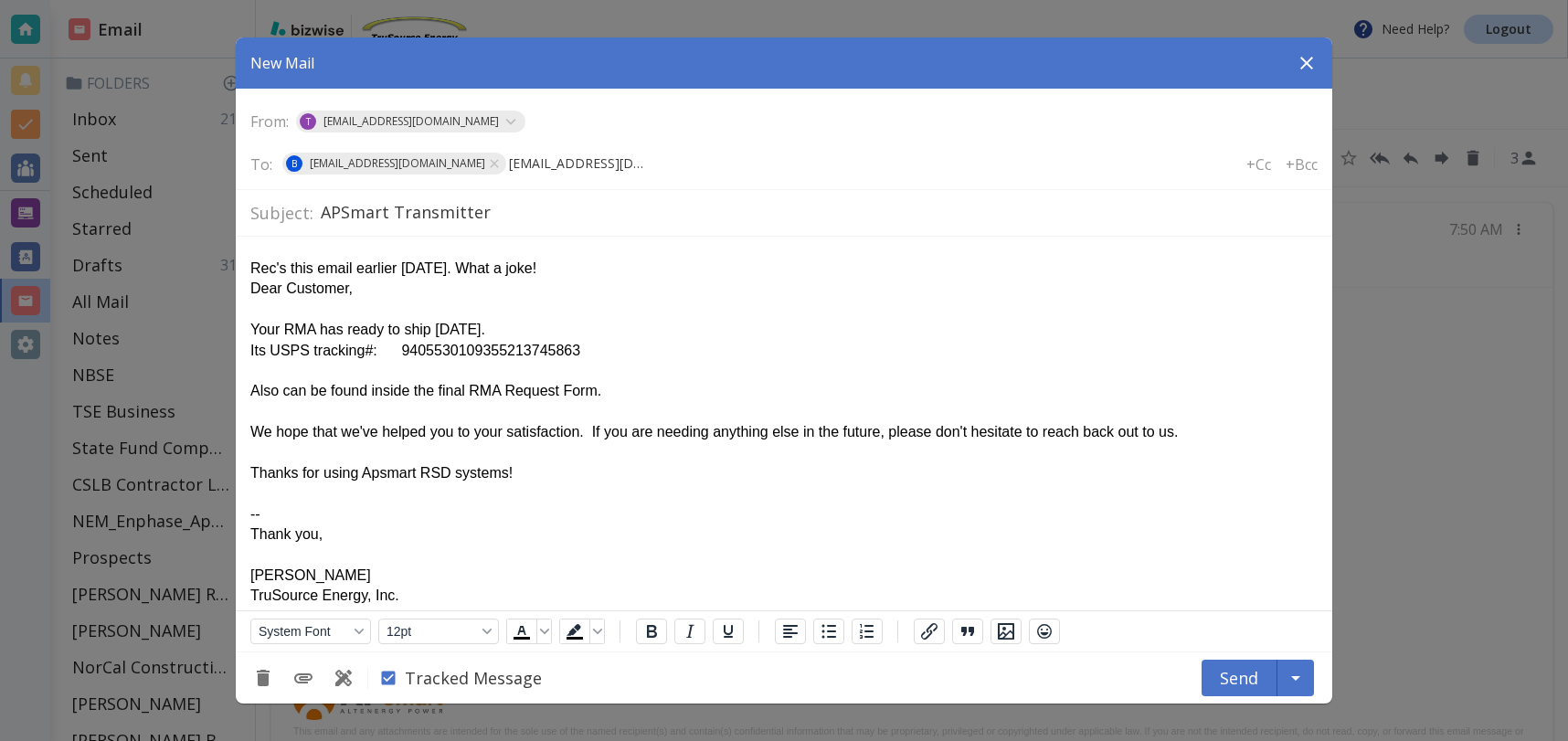
type input "[EMAIL_ADDRESS][DOMAIN_NAME]"
drag, startPoint x: 285, startPoint y: 269, endPoint x: 381, endPoint y: 270, distance: 96.0
click at [285, 270] on div "Rec's this email earlier [DATE]. What a joke! Dear Customer, Your RMA has ready…" at bounding box center [784, 370] width 1067 height 225
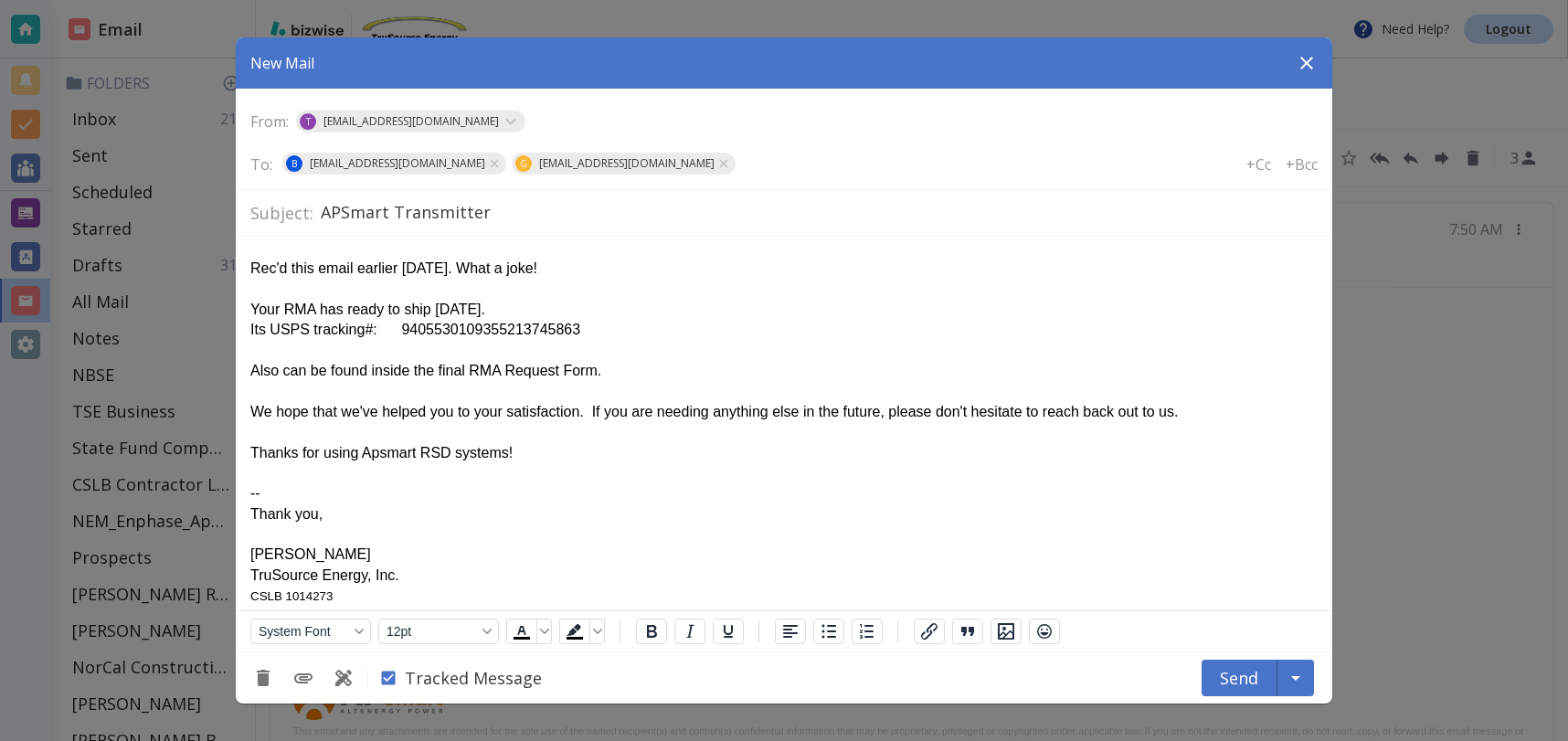
click at [1242, 679] on button "Send" at bounding box center [1239, 678] width 76 height 37
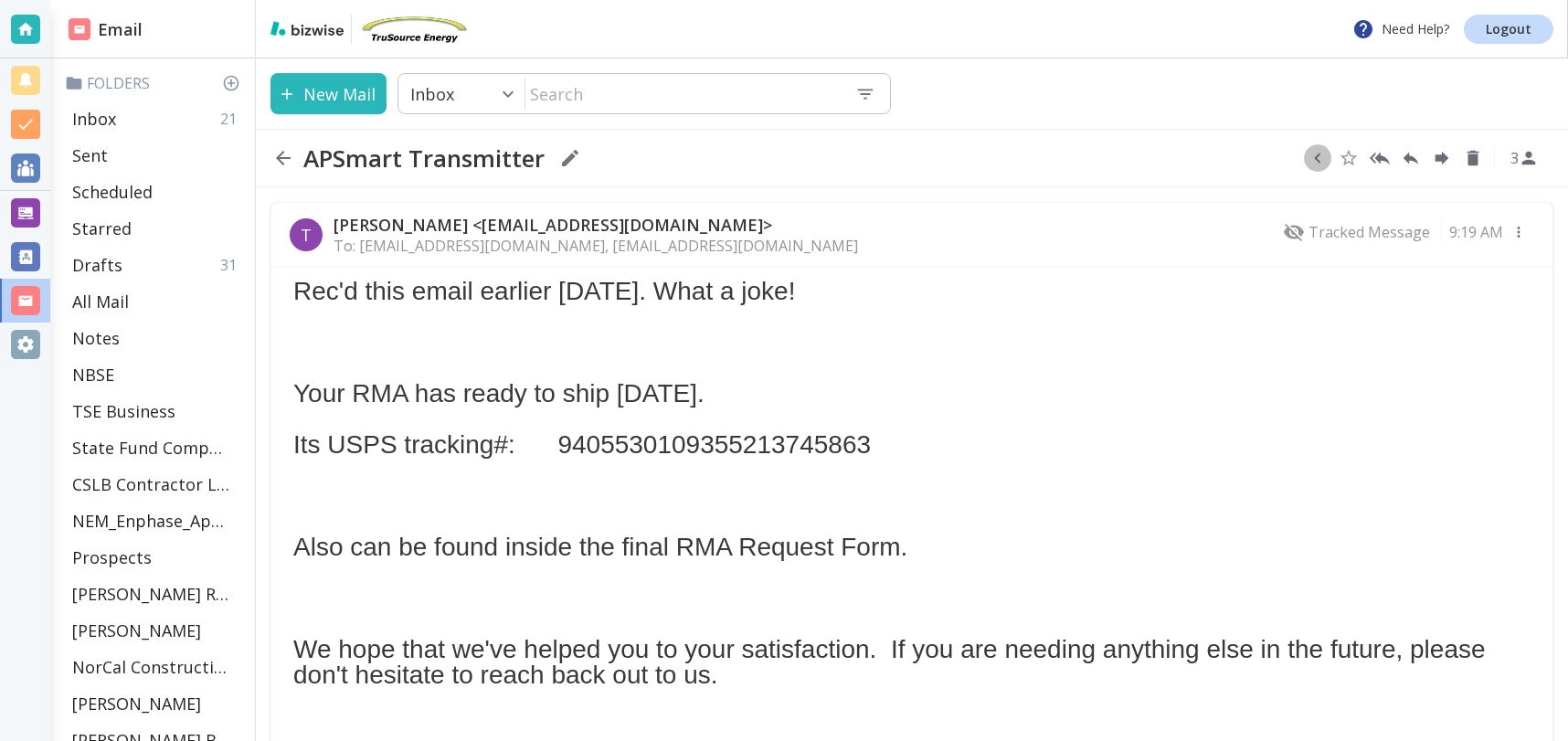
click at [1311, 165] on icon "button" at bounding box center [1317, 157] width 20 height 20
click at [1308, 157] on icon "Move to Folder" at bounding box center [1309, 158] width 16 height 14
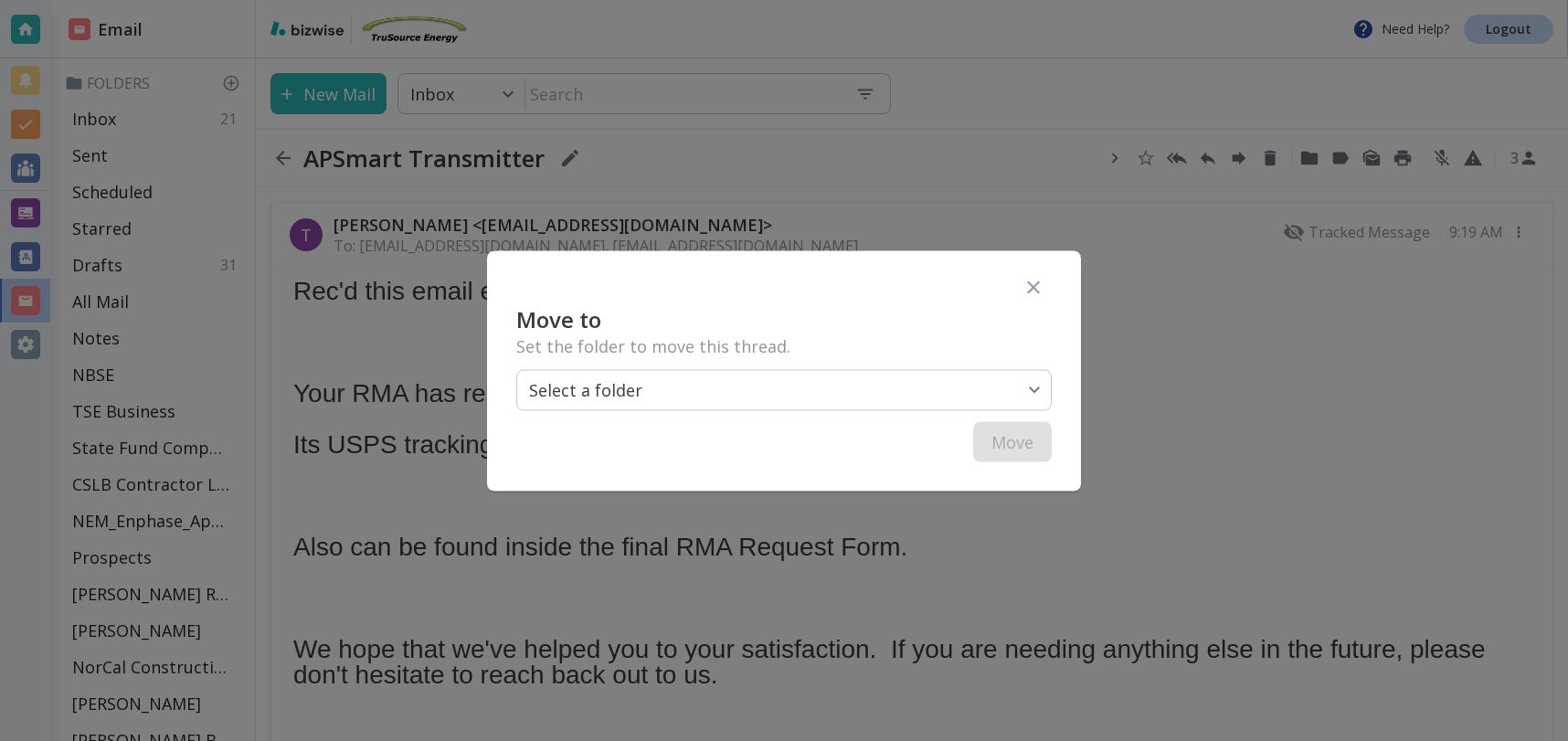
click at [828, 0] on body "Need Help? Logout Email Folders Inbox 21 Sent Scheduled Starred Drafts 31 All M…" at bounding box center [784, 0] width 1568 height 0
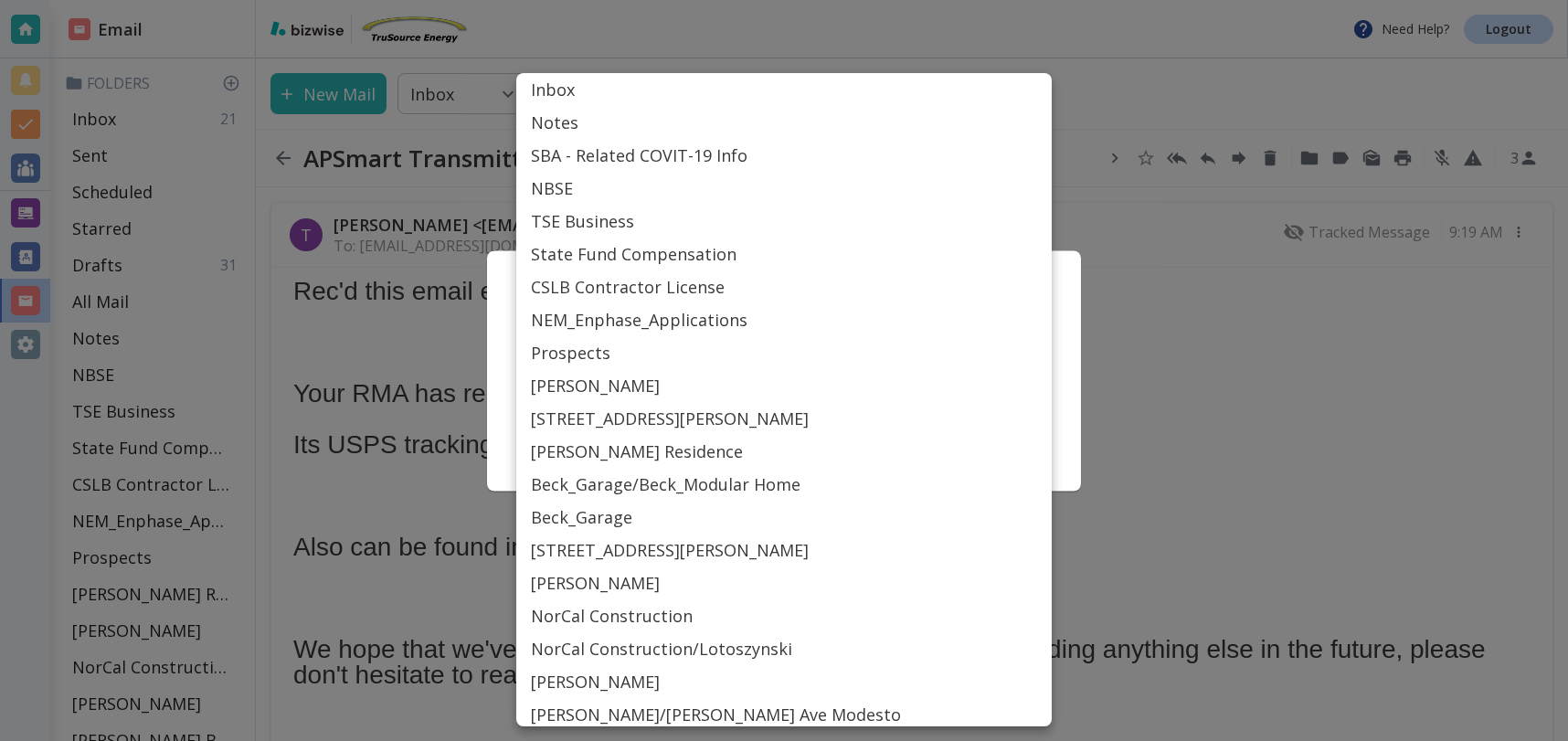
click at [598, 449] on li "[PERSON_NAME] Residence" at bounding box center [784, 452] width 536 height 33
type input "Label_31"
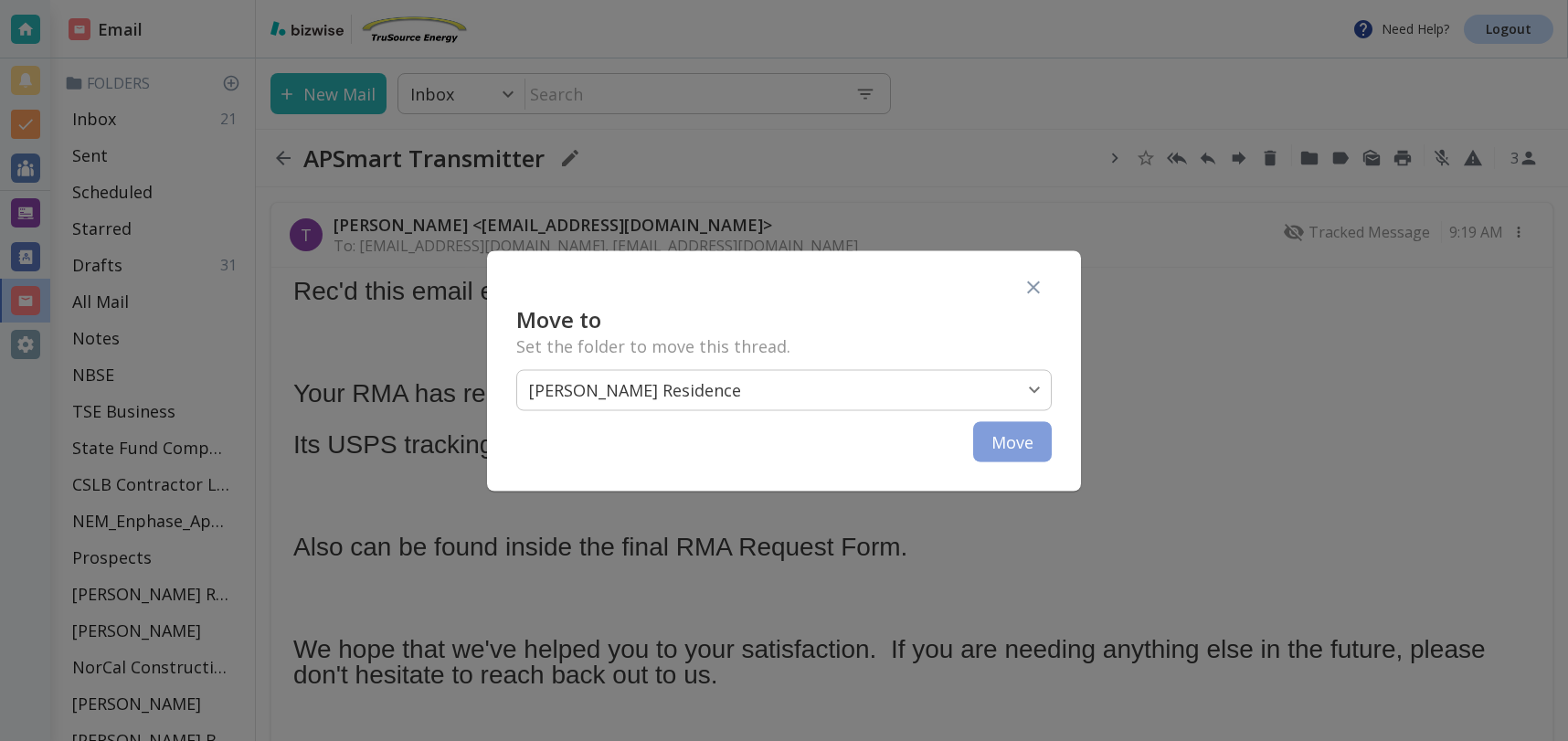
click at [1036, 435] on button "Move" at bounding box center [1012, 442] width 78 height 41
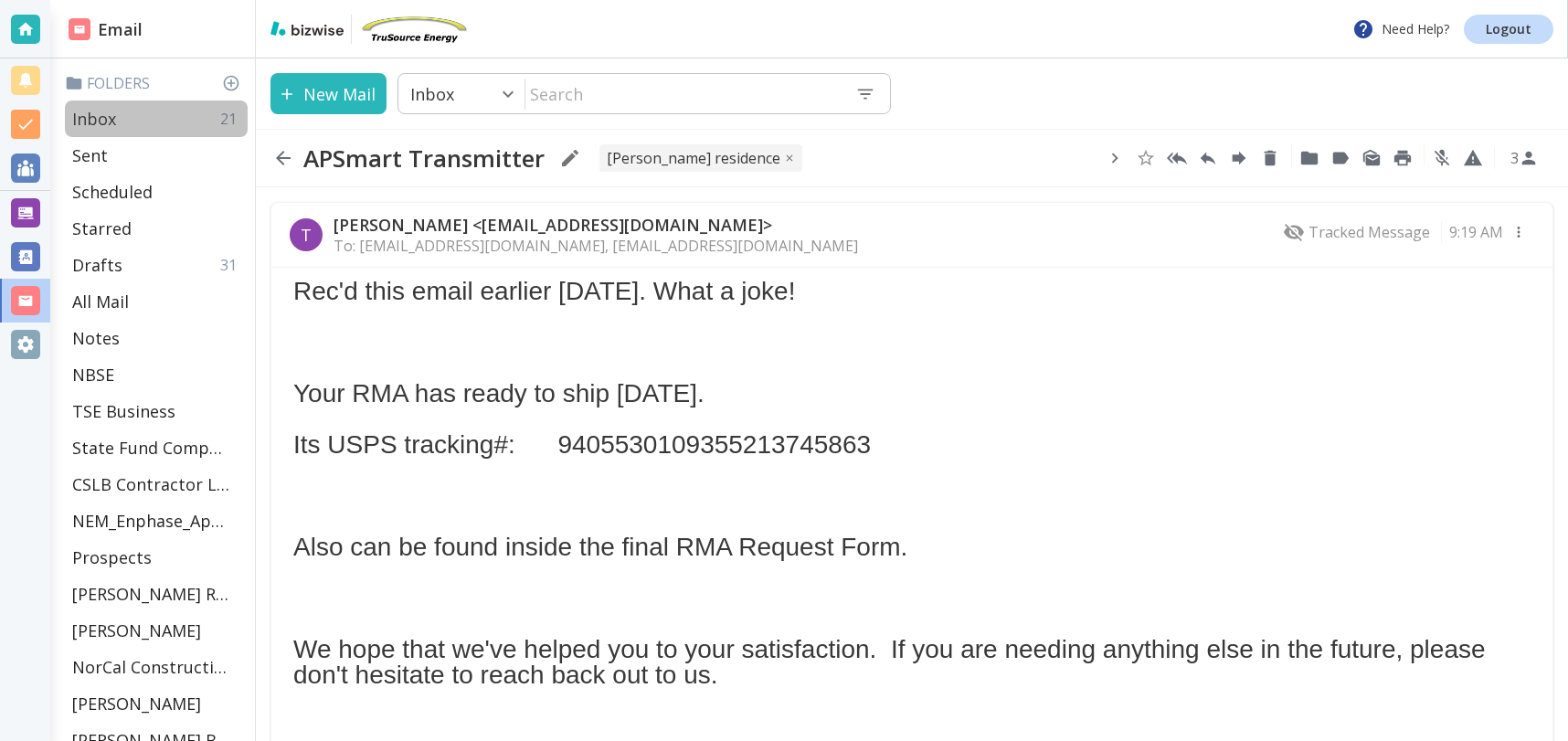
click at [96, 119] on p "Inbox" at bounding box center [94, 119] width 43 height 22
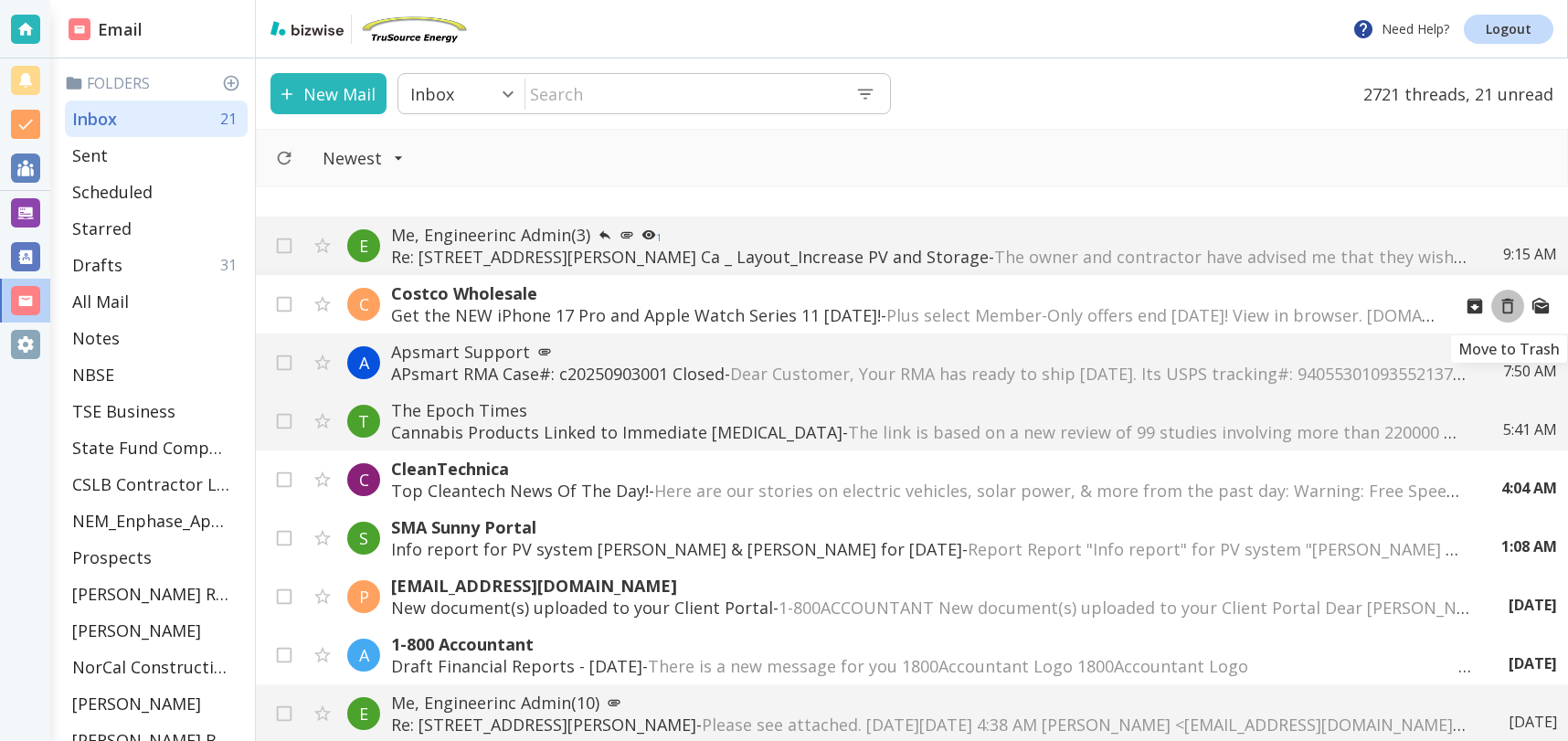
click at [1508, 307] on icon "Move to Trash" at bounding box center [1507, 306] width 20 height 20
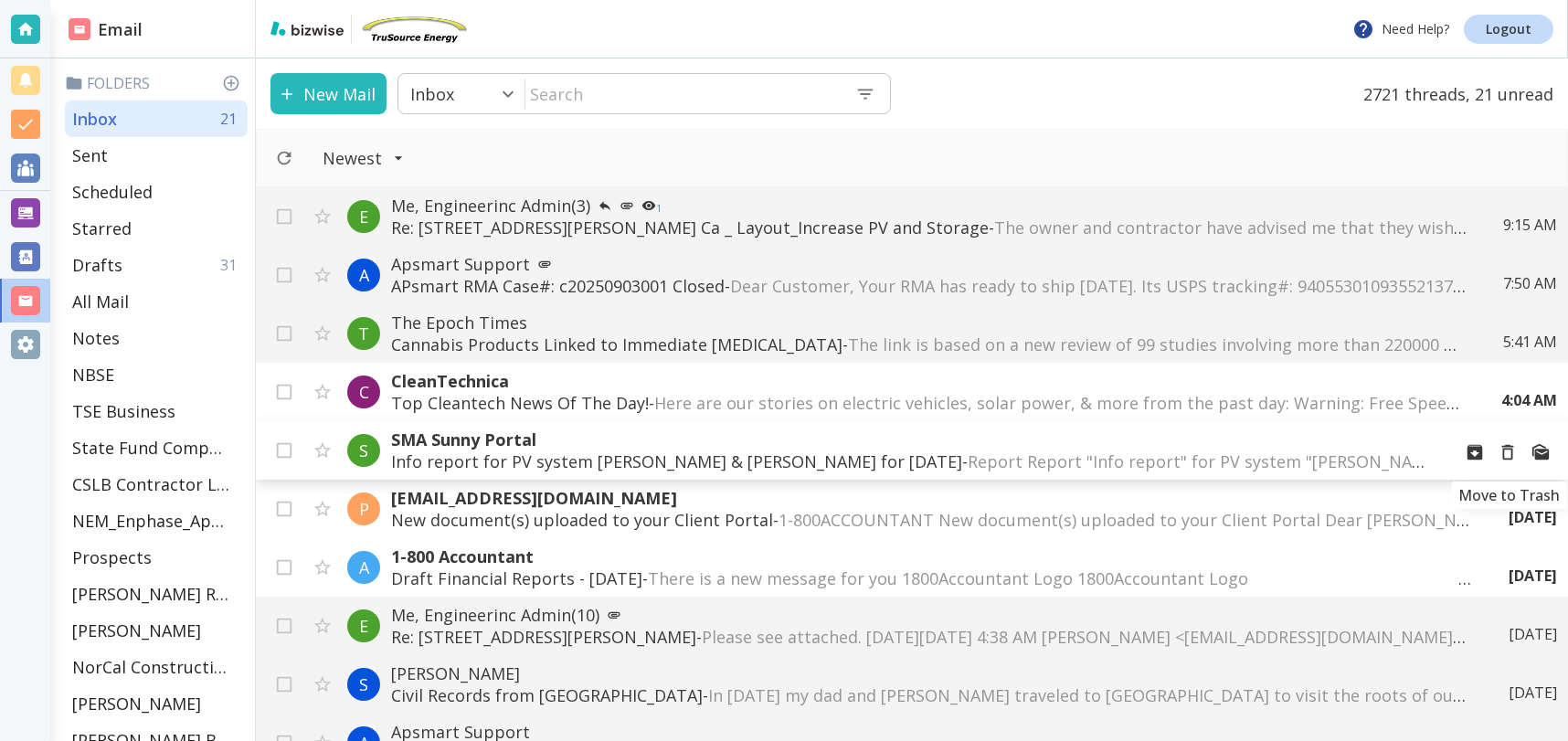
click at [1508, 454] on icon "Move to Trash" at bounding box center [1507, 452] width 20 height 20
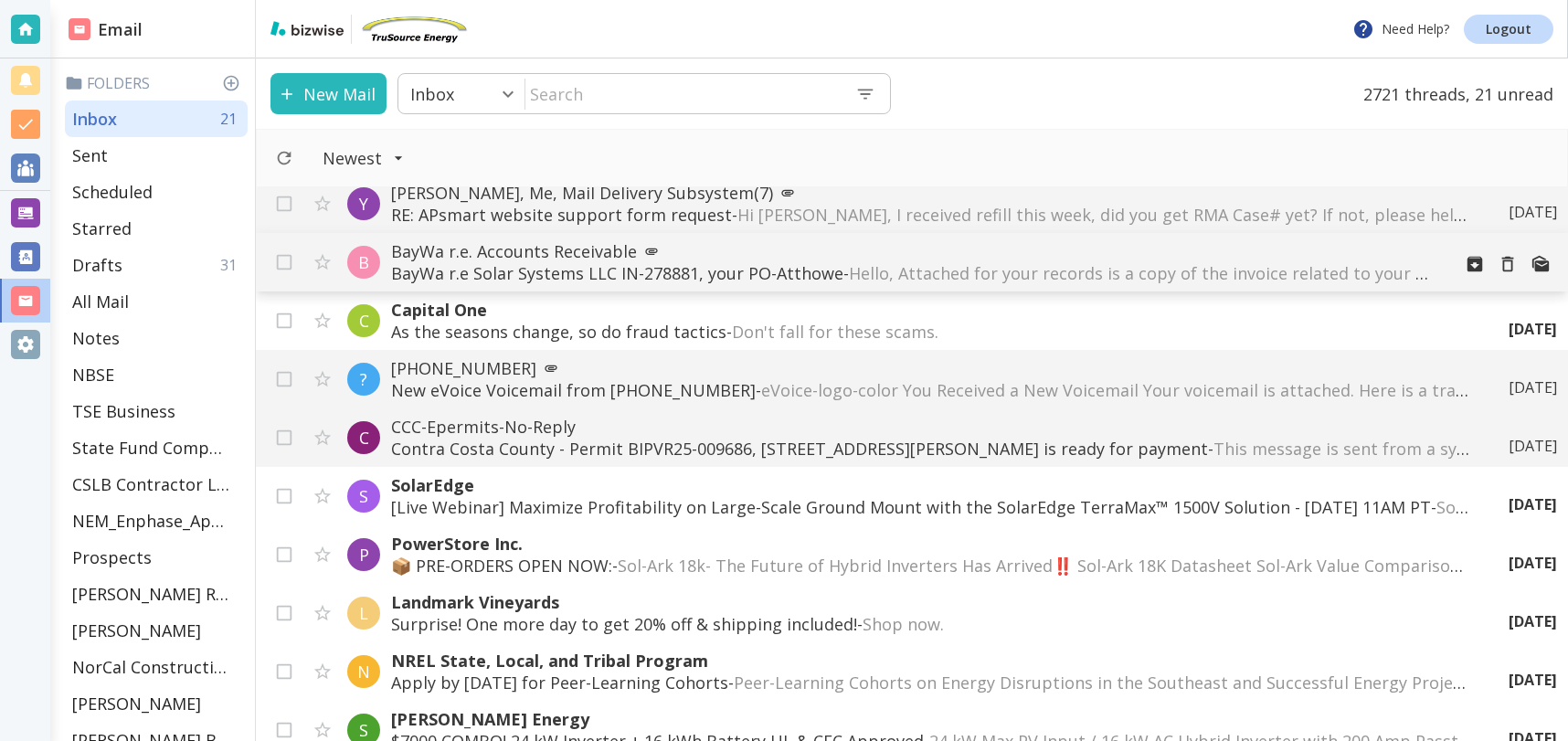
scroll to position [540, 0]
click at [695, 453] on p "Contra Costa County - Permit BIPVR25-009686, [STREET_ADDRESS][PERSON_NAME] is r…" at bounding box center [913, 448] width 1045 height 22
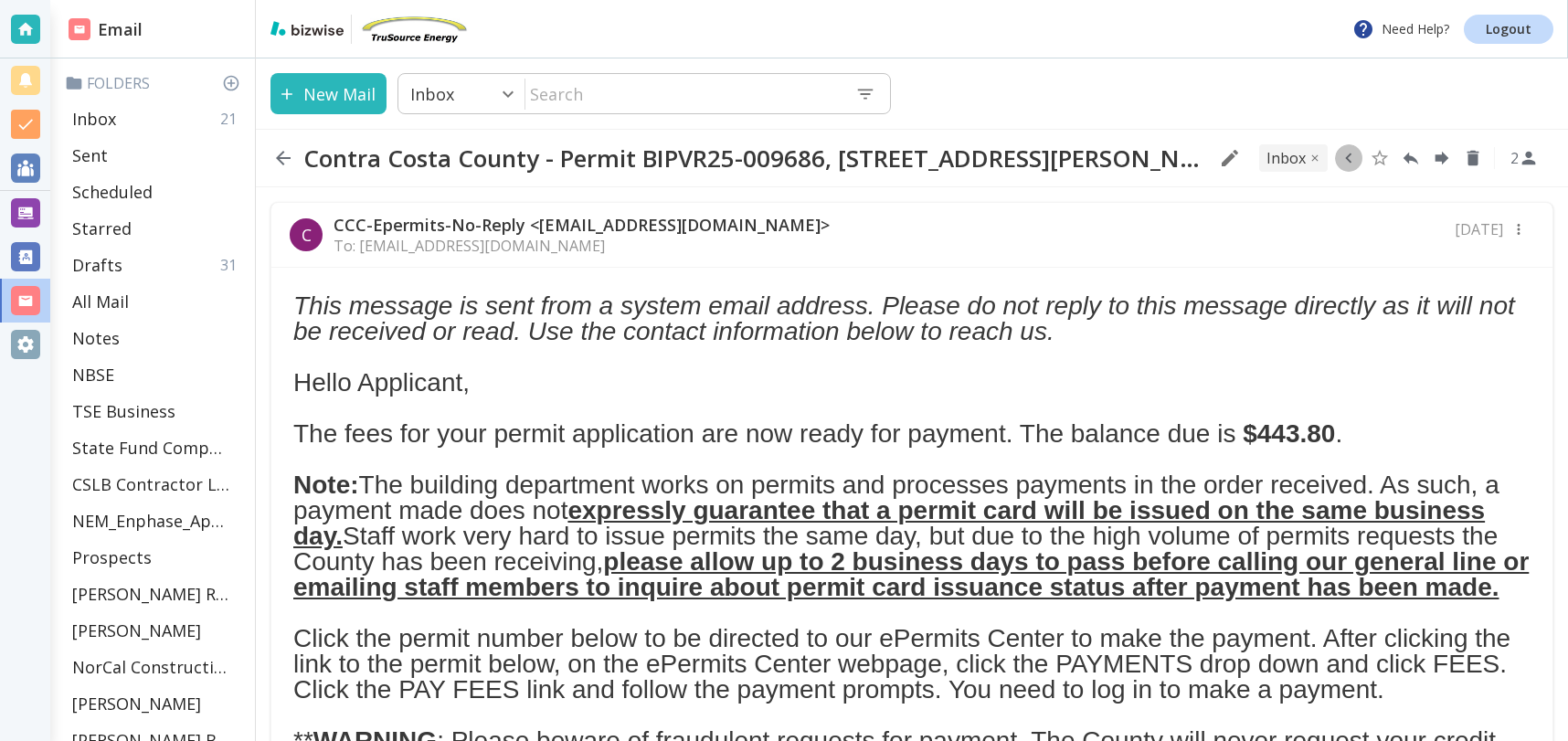
click at [1355, 159] on icon "button" at bounding box center [1348, 157] width 20 height 20
click at [1280, 164] on icon "Move to Folder" at bounding box center [1278, 158] width 16 height 14
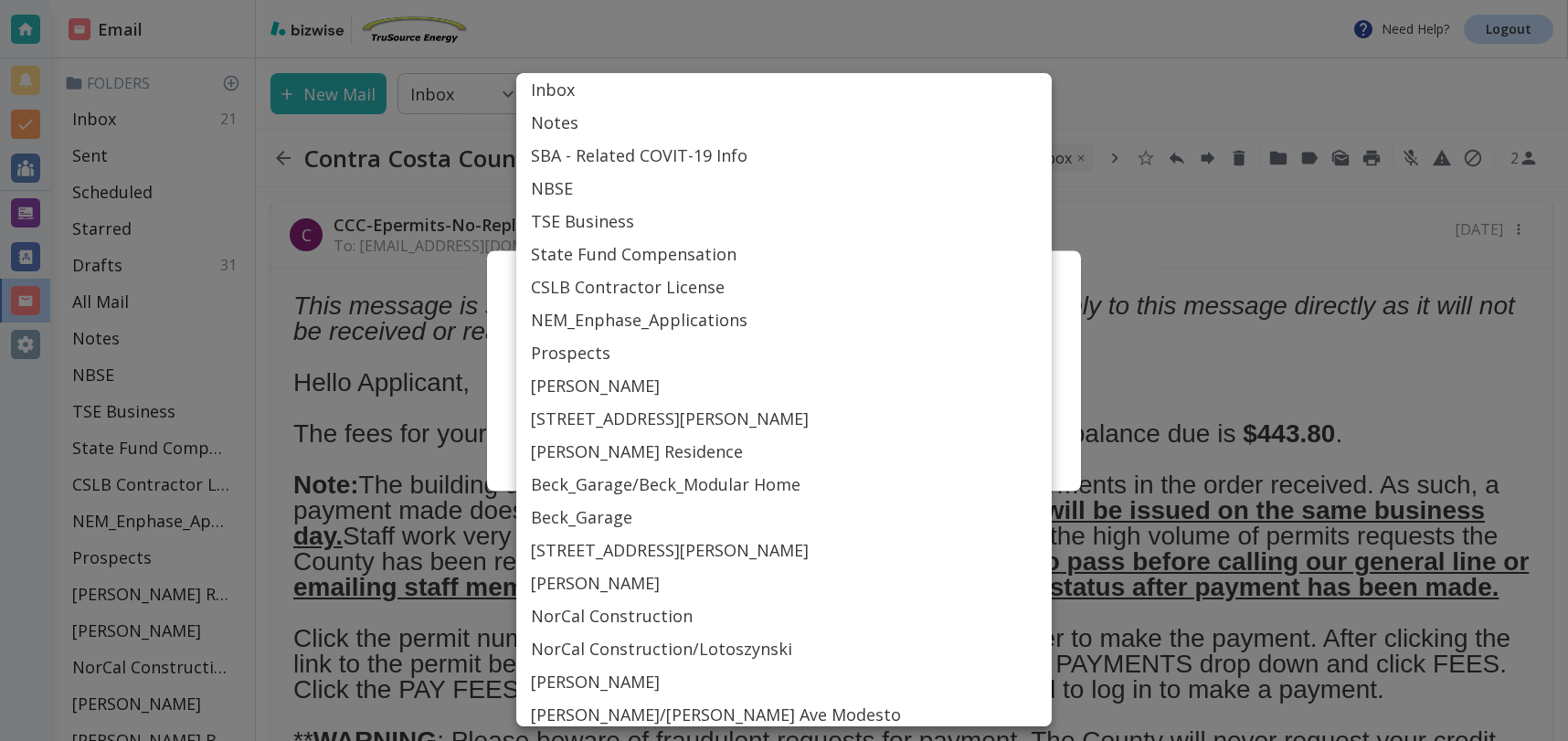
click at [784, 0] on body "Need Help? Logout Email Folders Inbox 21 Sent Scheduled Starred Drafts 31 All M…" at bounding box center [784, 0] width 1568 height 0
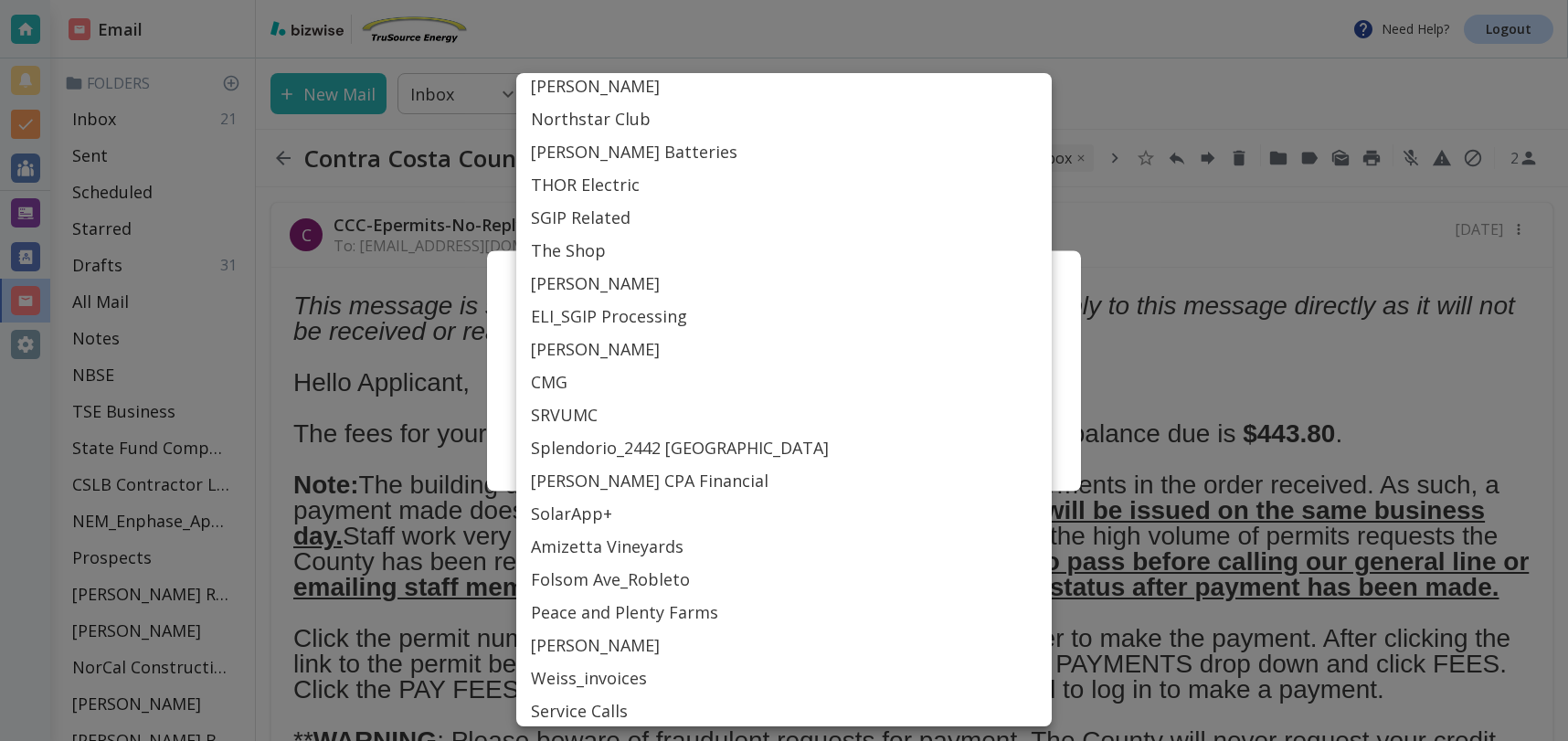
scroll to position [827, 0]
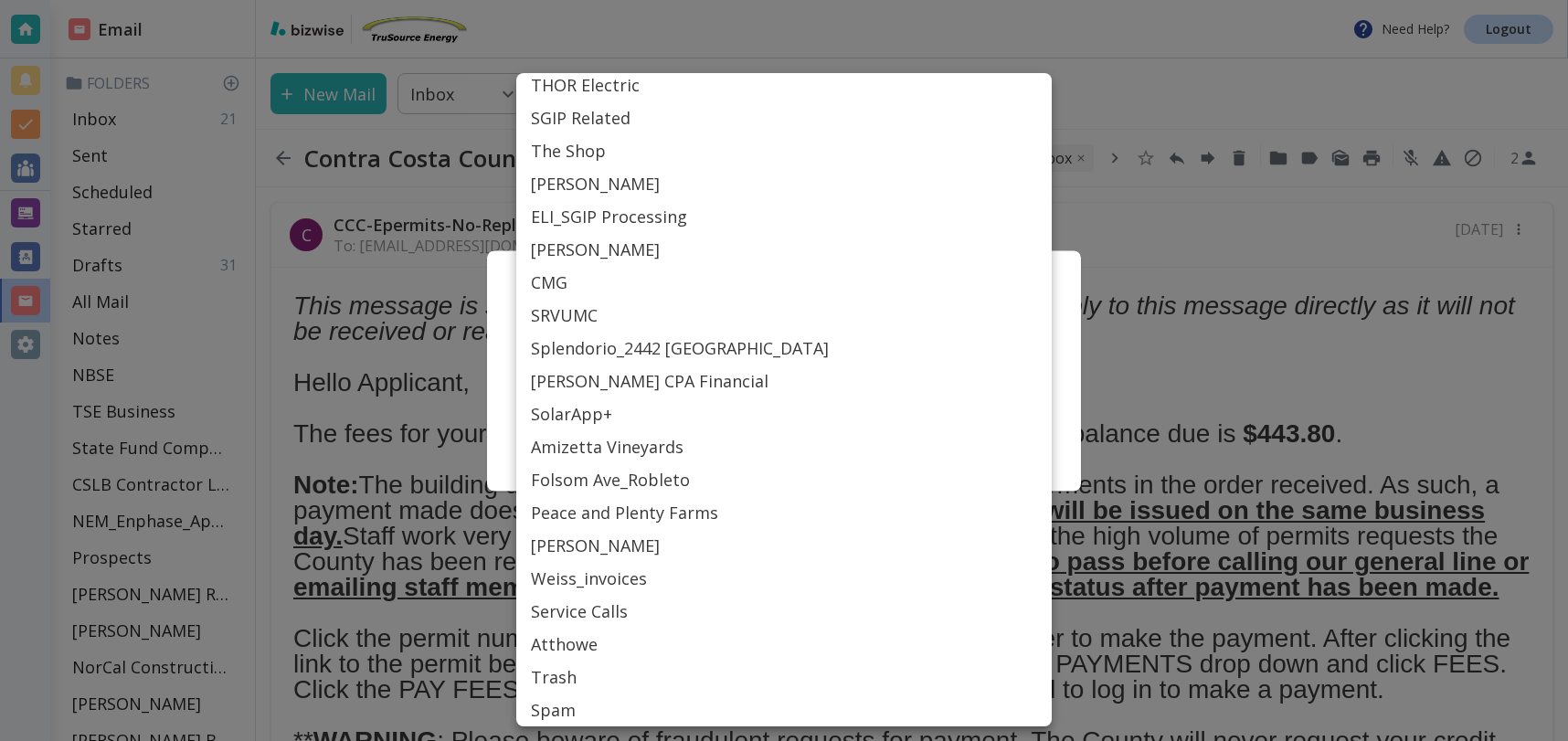
click at [637, 546] on li "[PERSON_NAME]" at bounding box center [784, 545] width 536 height 33
type input "Label_84"
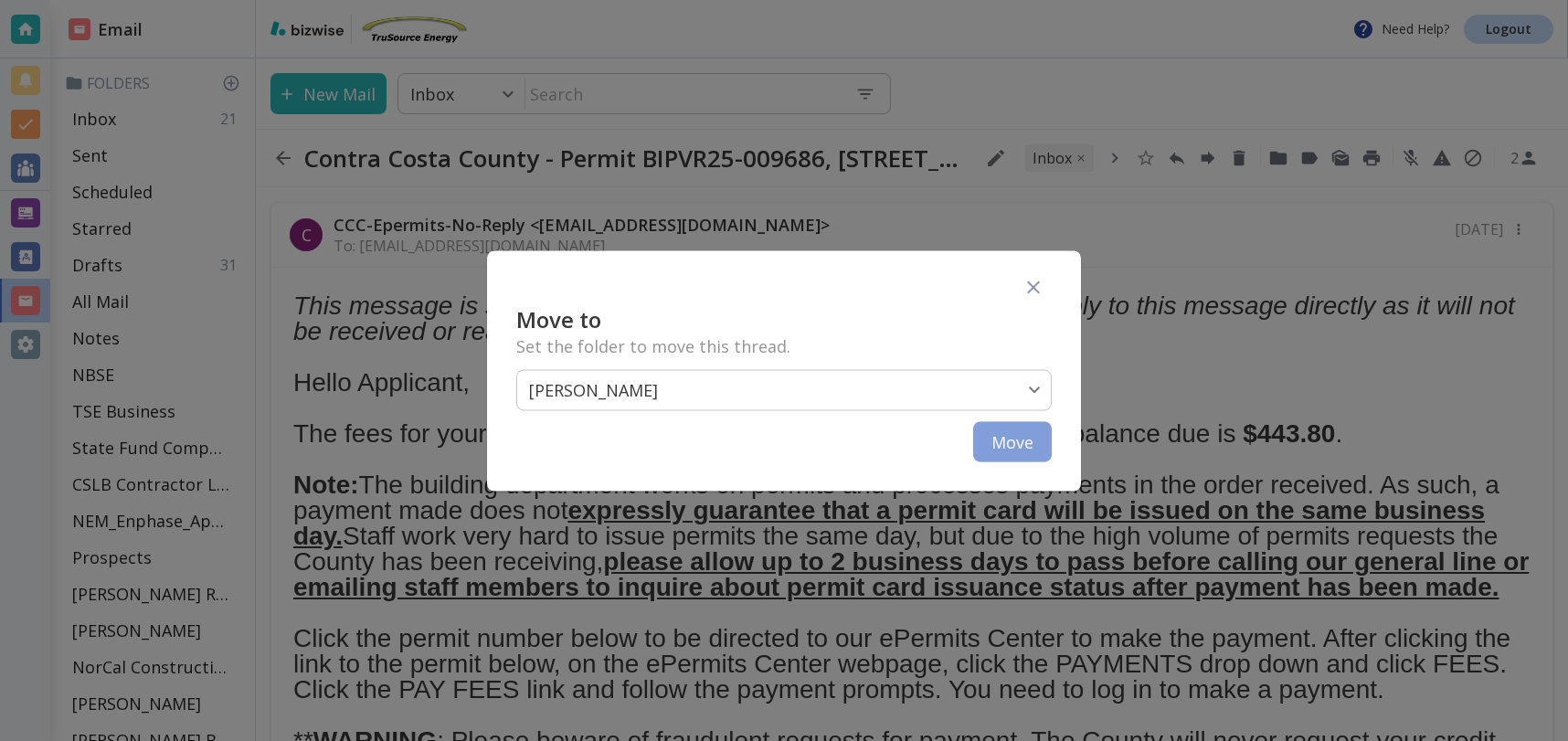
click at [1027, 443] on button "Move" at bounding box center [1012, 442] width 78 height 41
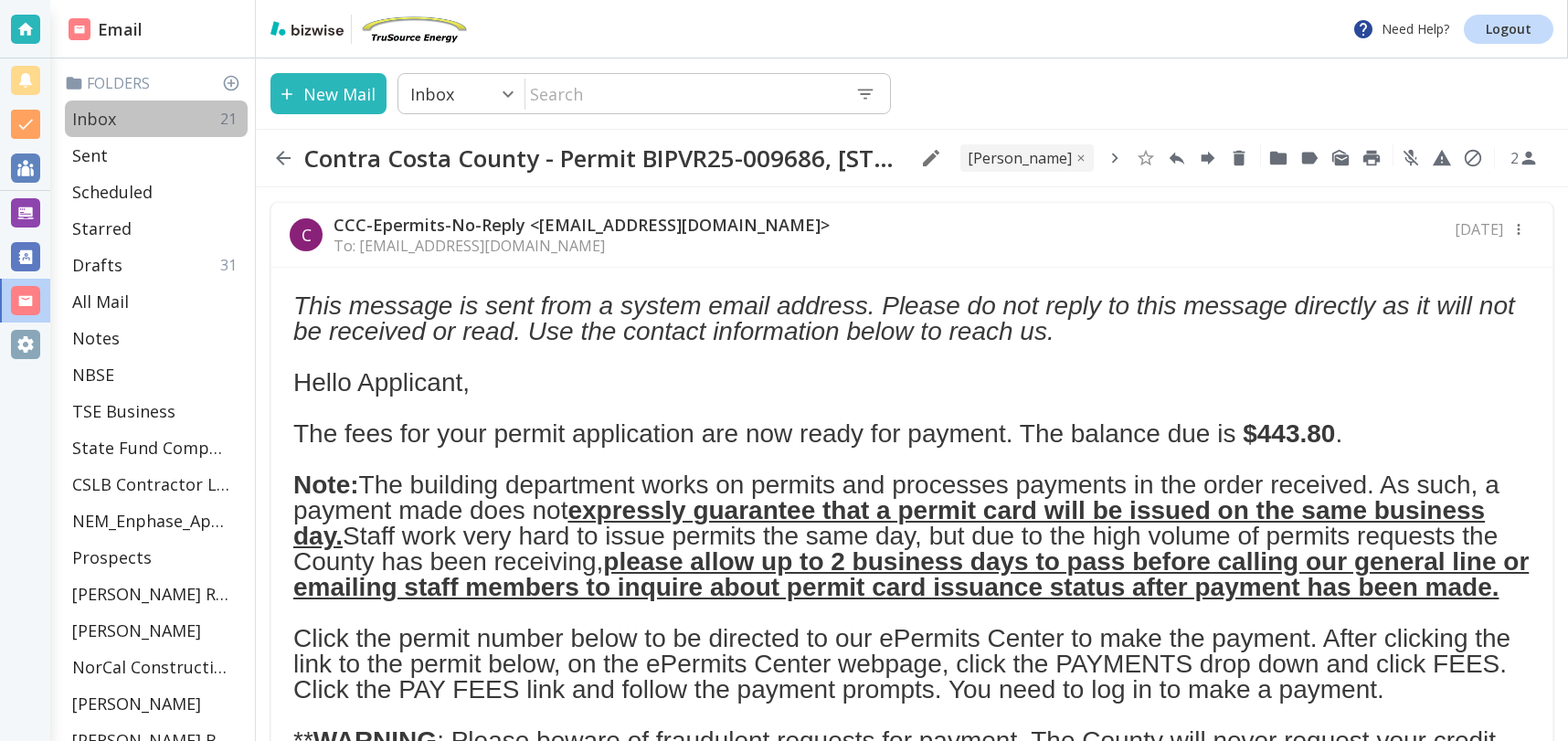
click at [111, 118] on p "Inbox" at bounding box center [94, 119] width 43 height 22
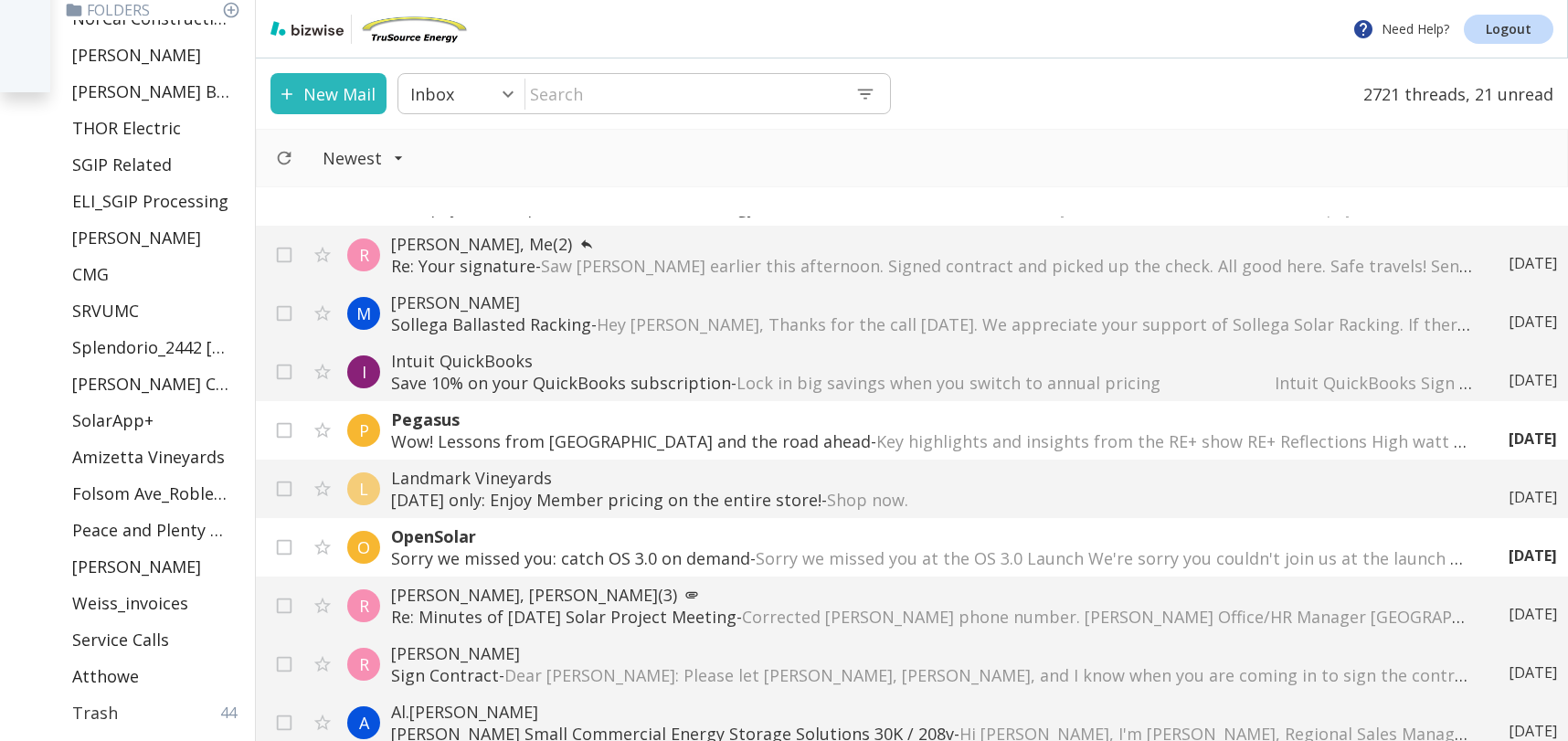
scroll to position [794, 0]
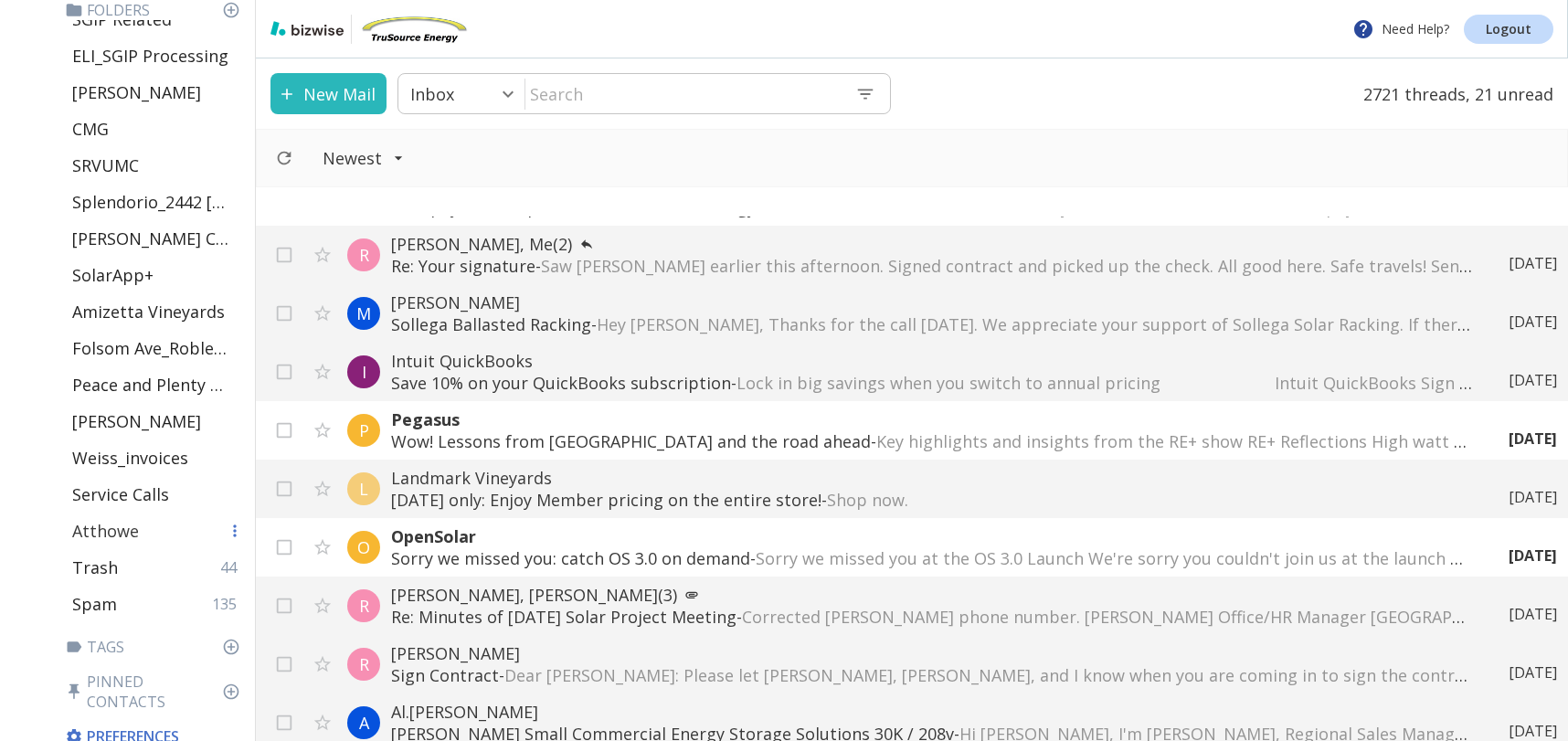
click at [111, 535] on p "Atthowe" at bounding box center [105, 531] width 67 height 22
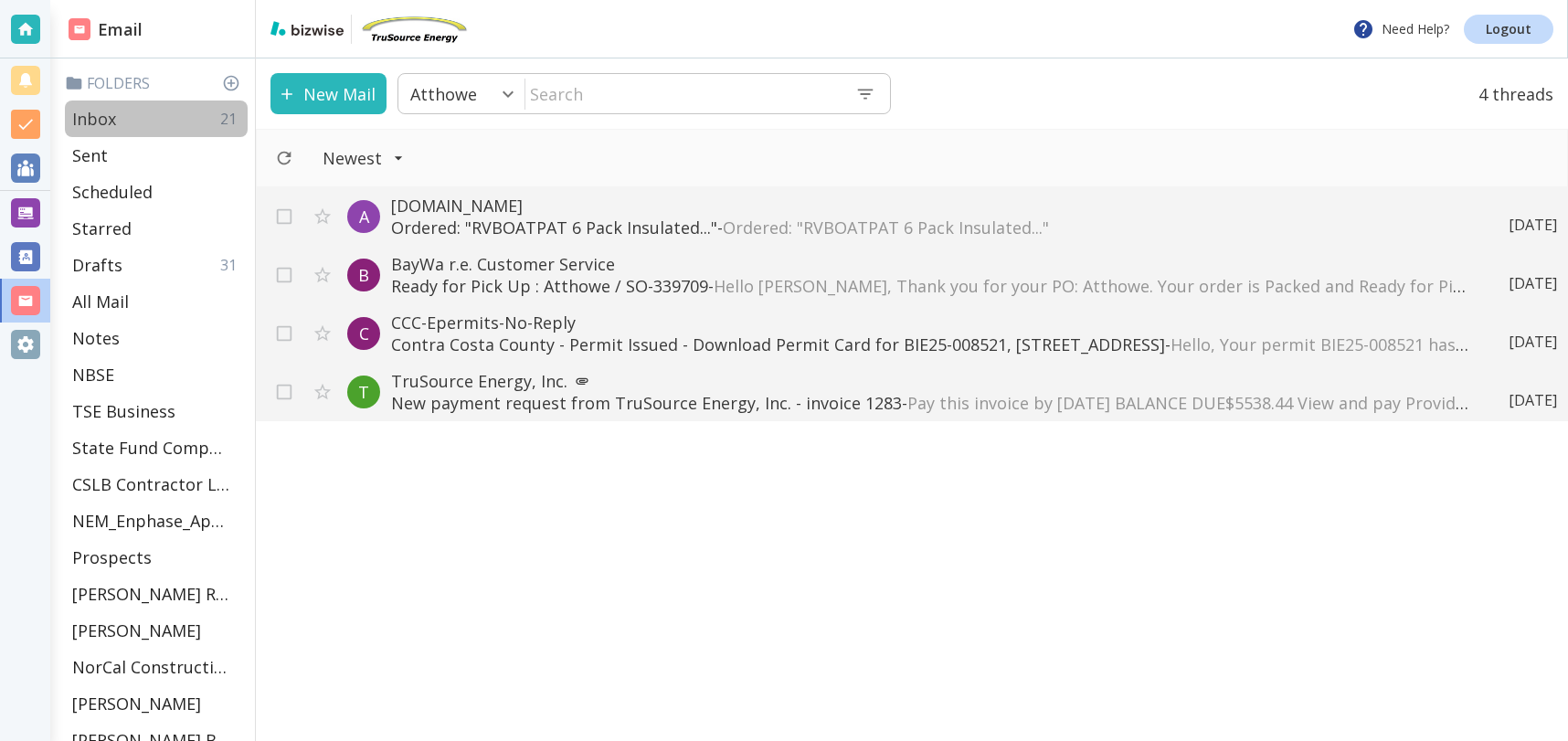
click at [104, 118] on p "Inbox" at bounding box center [94, 119] width 43 height 22
type input "0"
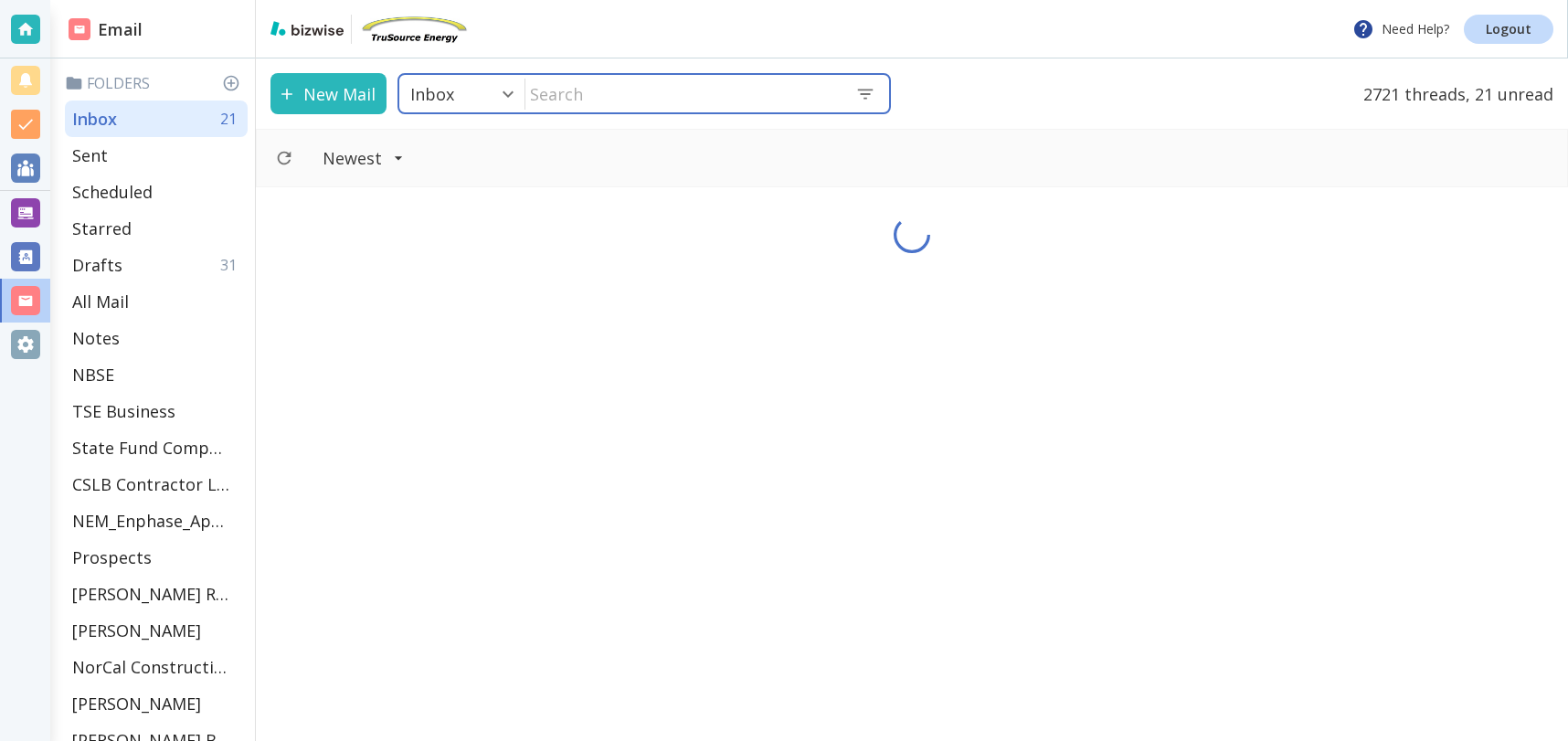
click at [650, 97] on input "text" at bounding box center [683, 94] width 316 height 38
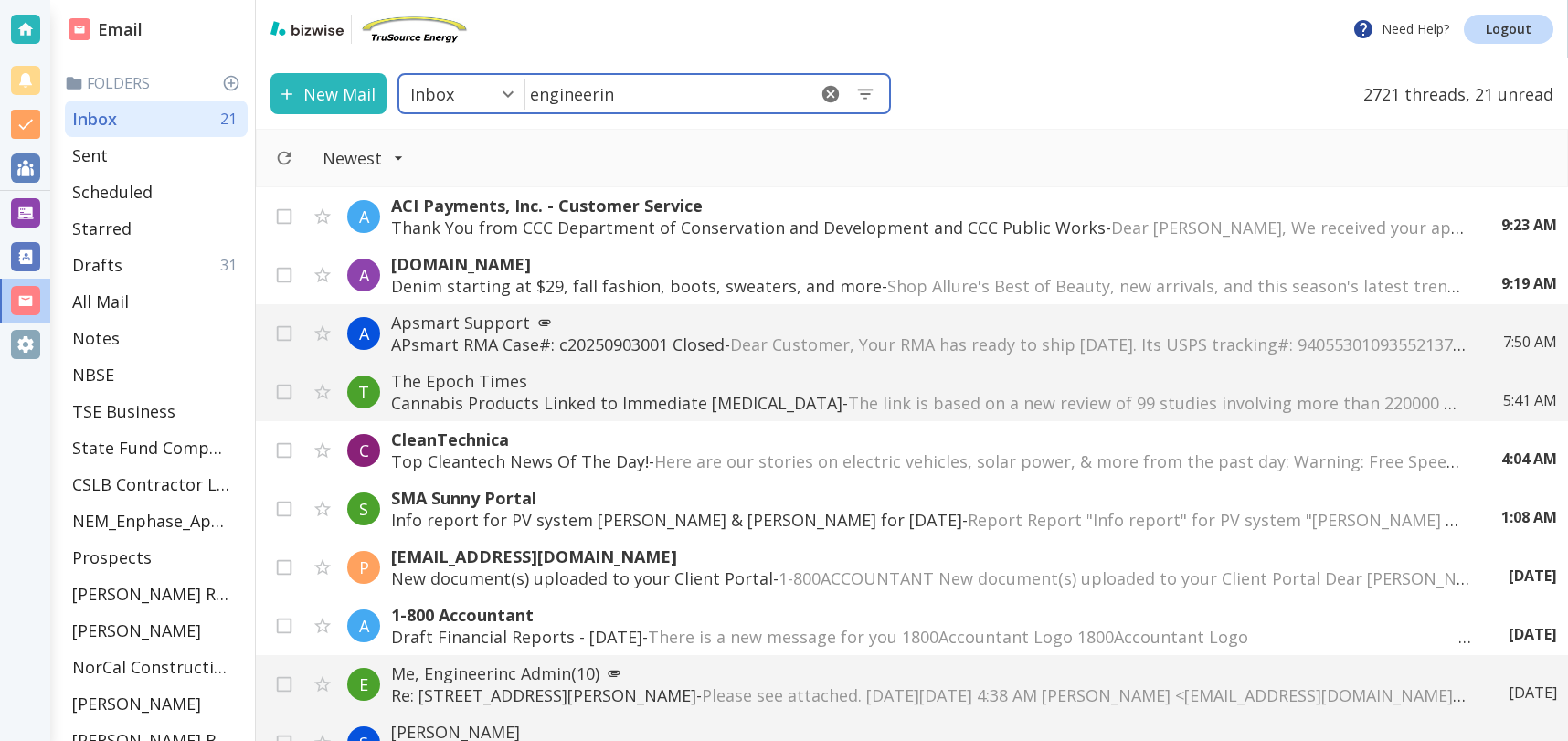
type input "engineerinc"
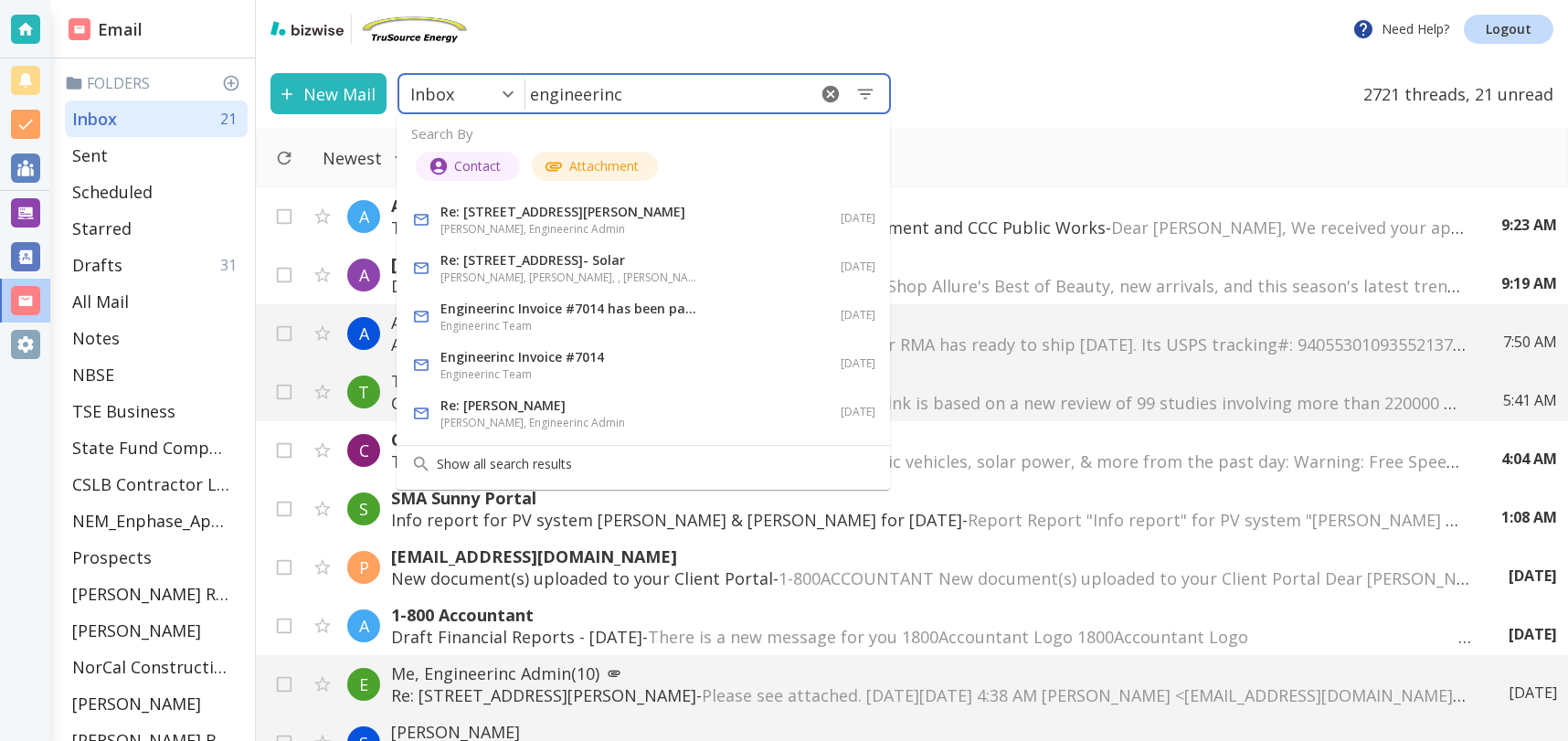
click at [557, 224] on h6 "[PERSON_NAME], Engineerinc Admin" at bounding box center [567, 229] width 256 height 18
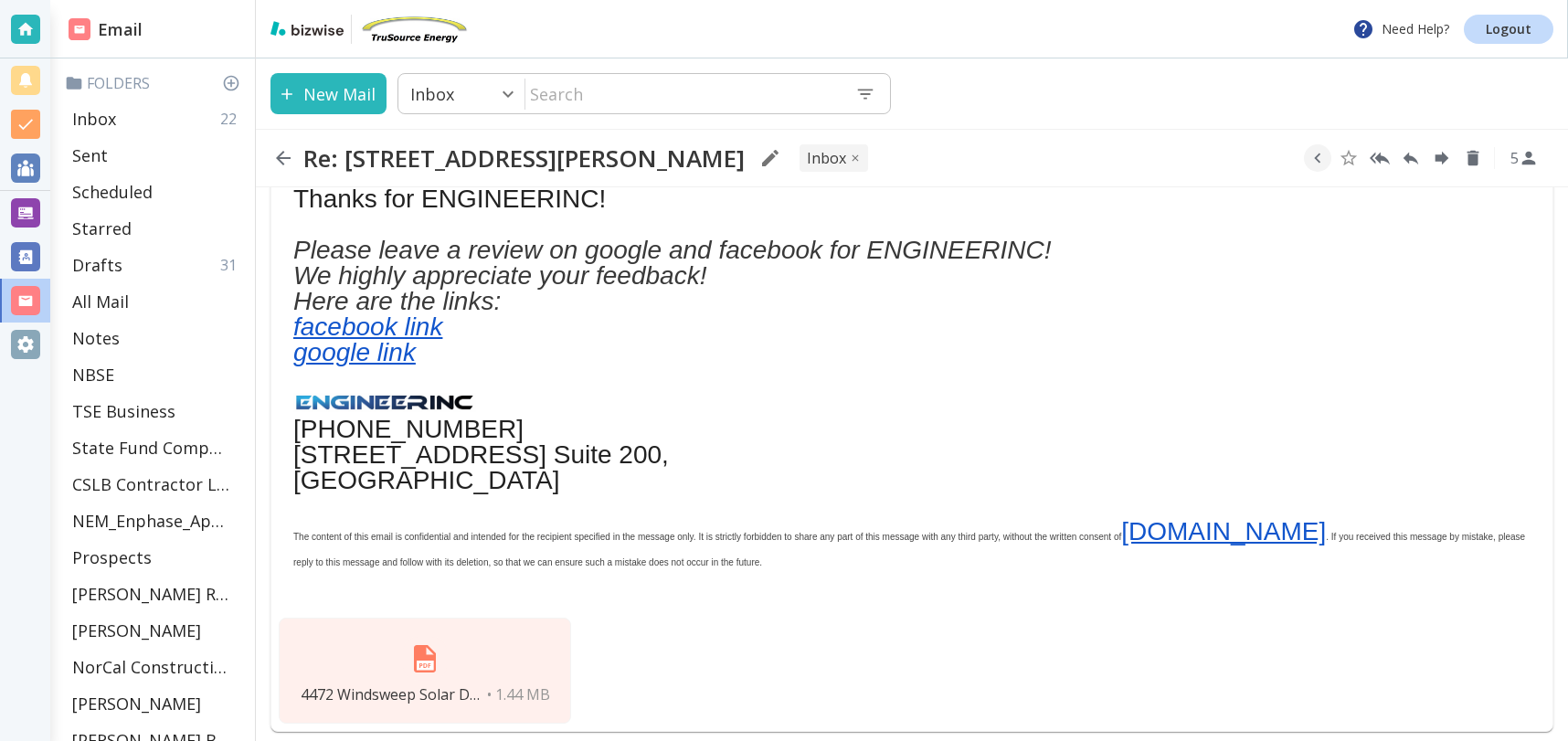
scroll to position [1092, 0]
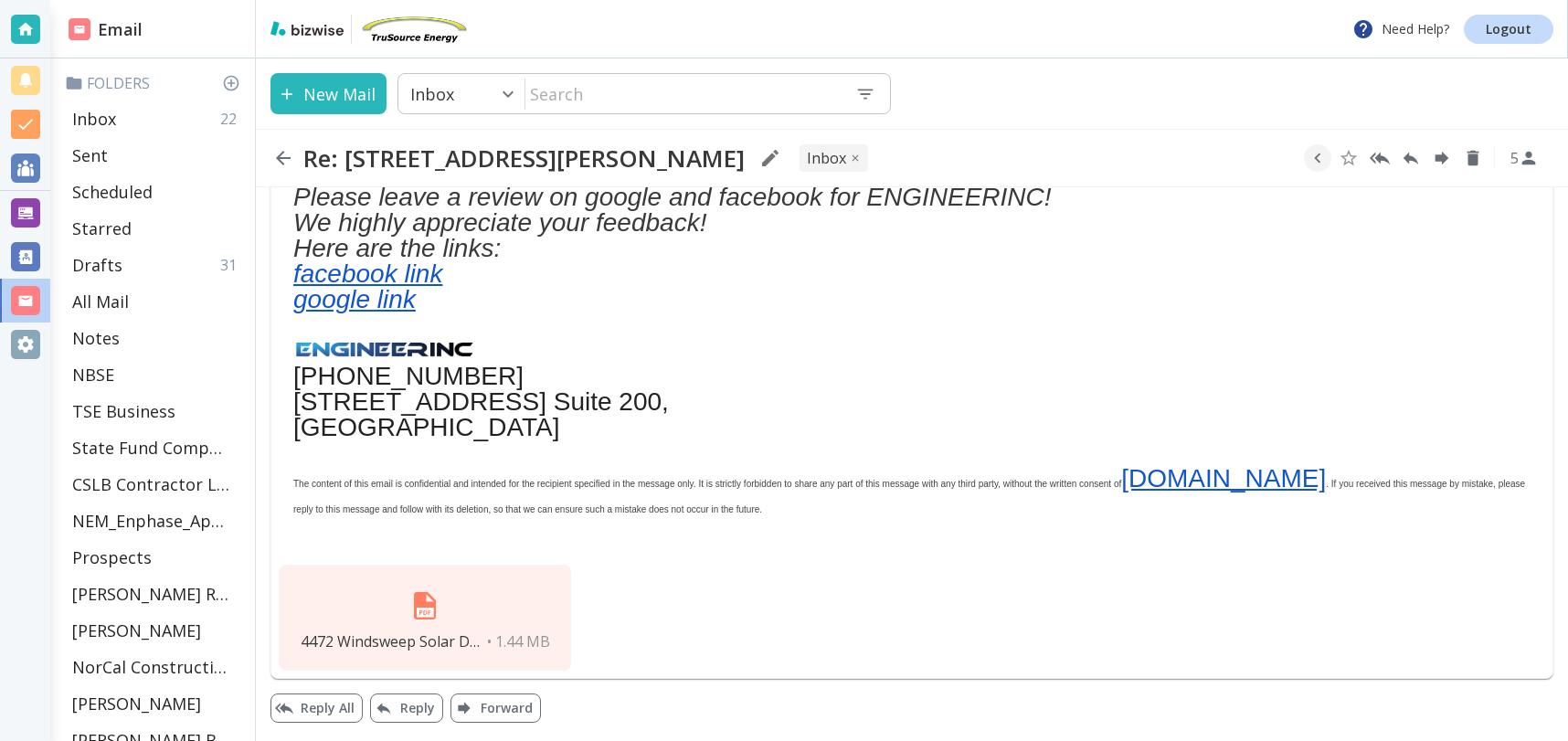
click at [406, 618] on img at bounding box center [425, 605] width 43 height 43
click at [436, 616] on img at bounding box center [425, 605] width 43 height 43
